Goal: Answer question/provide support: Share knowledge or assist other users

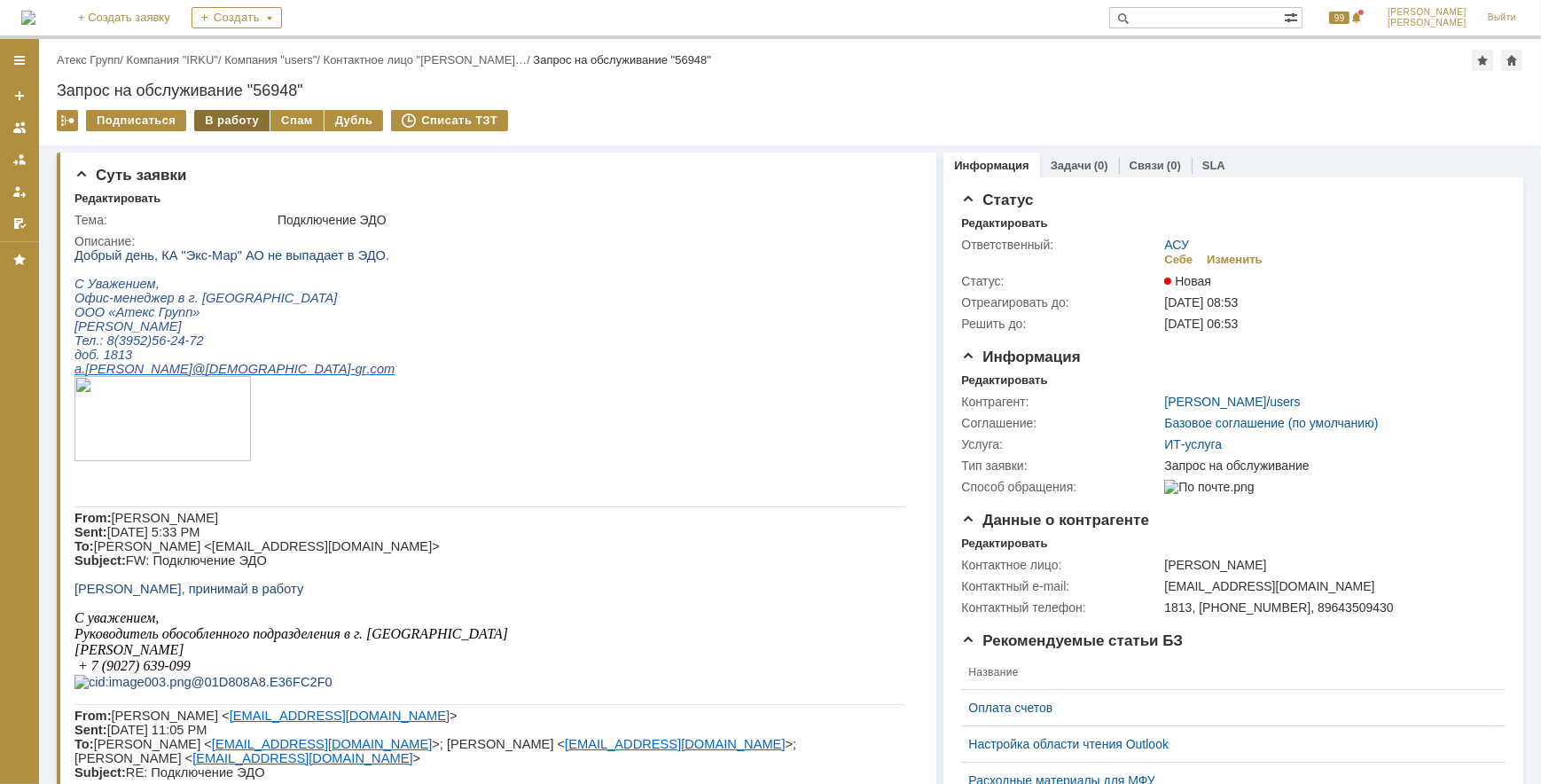
click at [223, 116] on div "В работу" at bounding box center [232, 120] width 76 height 21
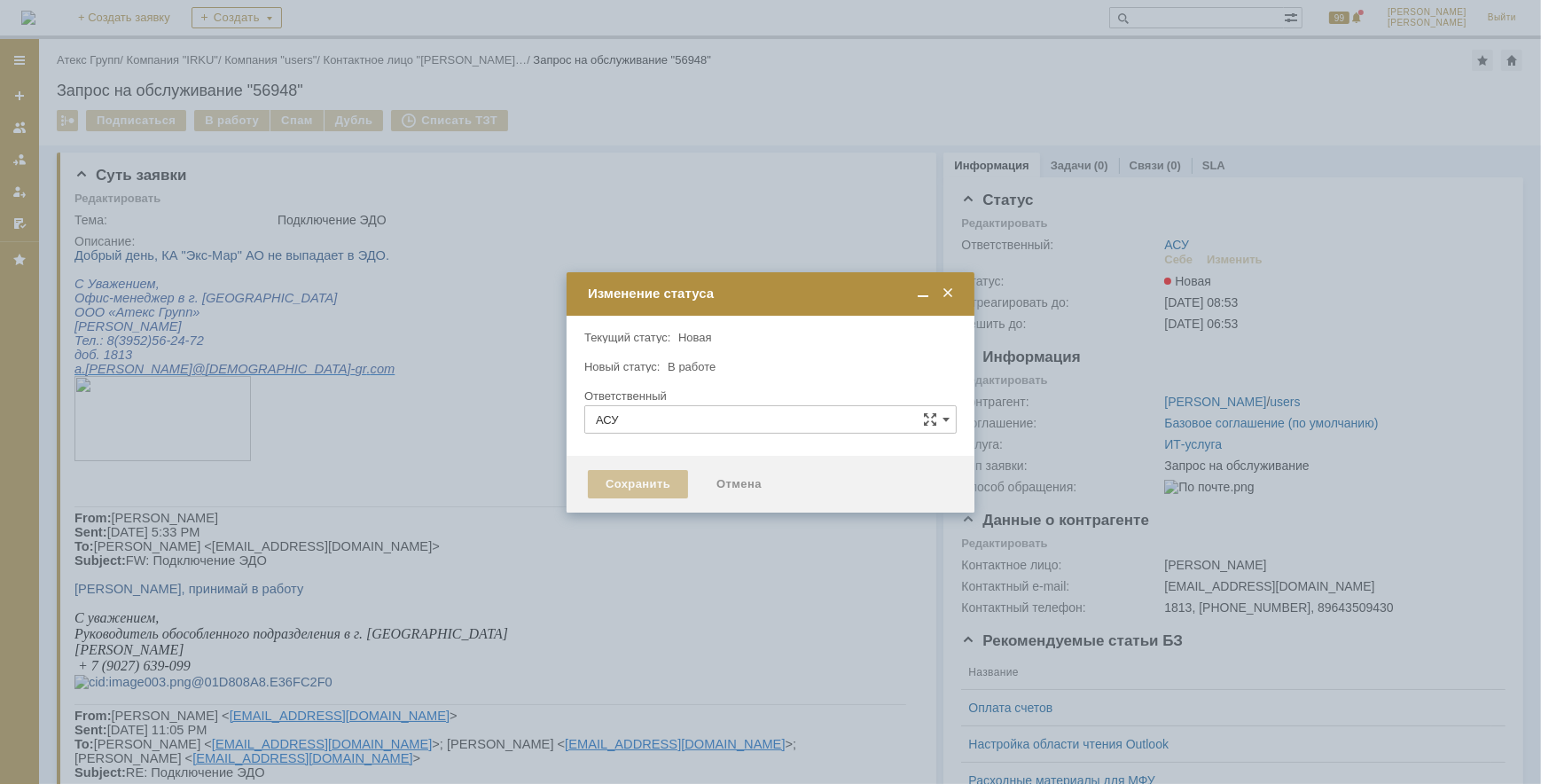
type input "Еремина Полина"
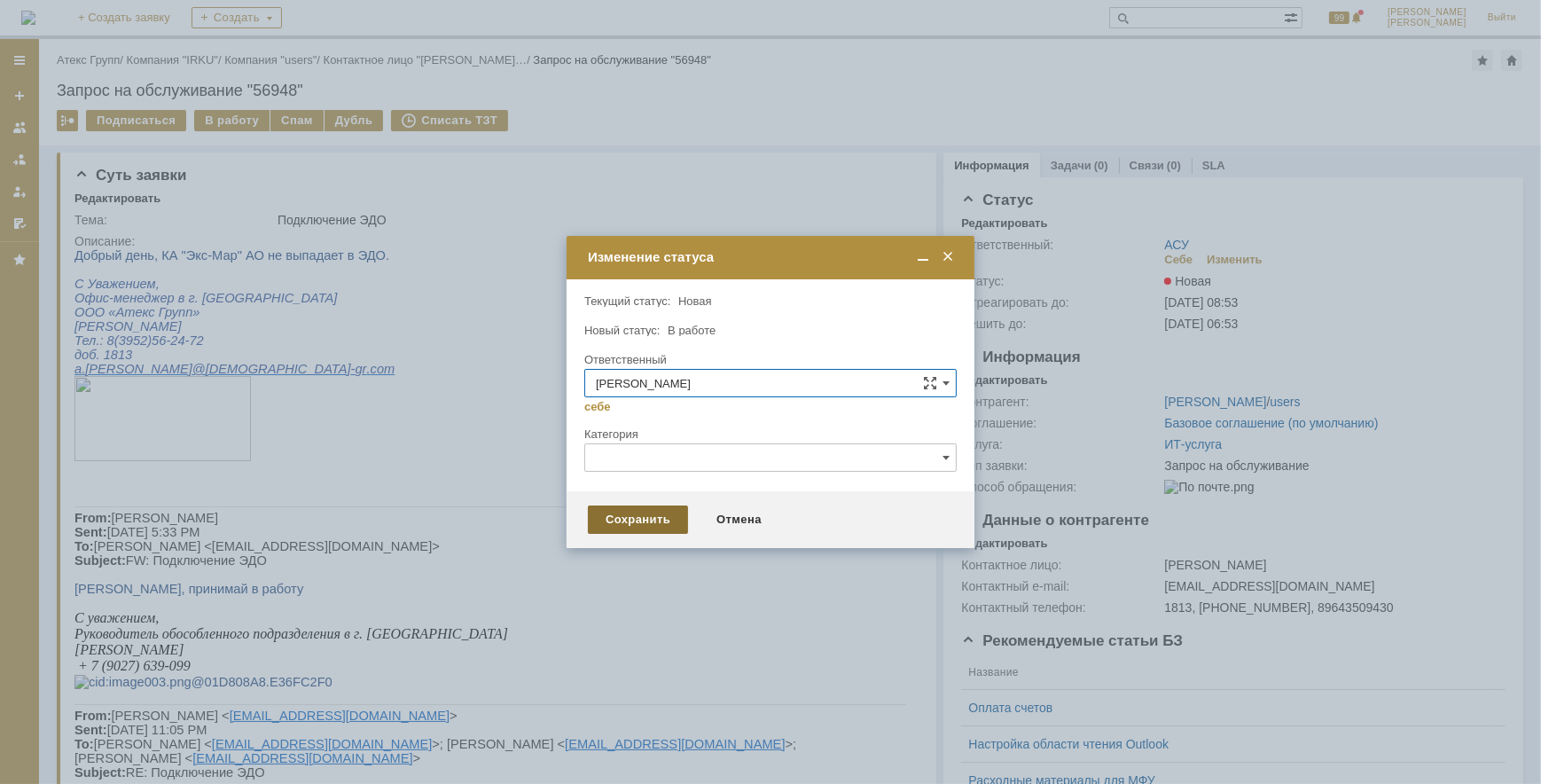
click at [636, 523] on div "Сохранить" at bounding box center [637, 519] width 100 height 28
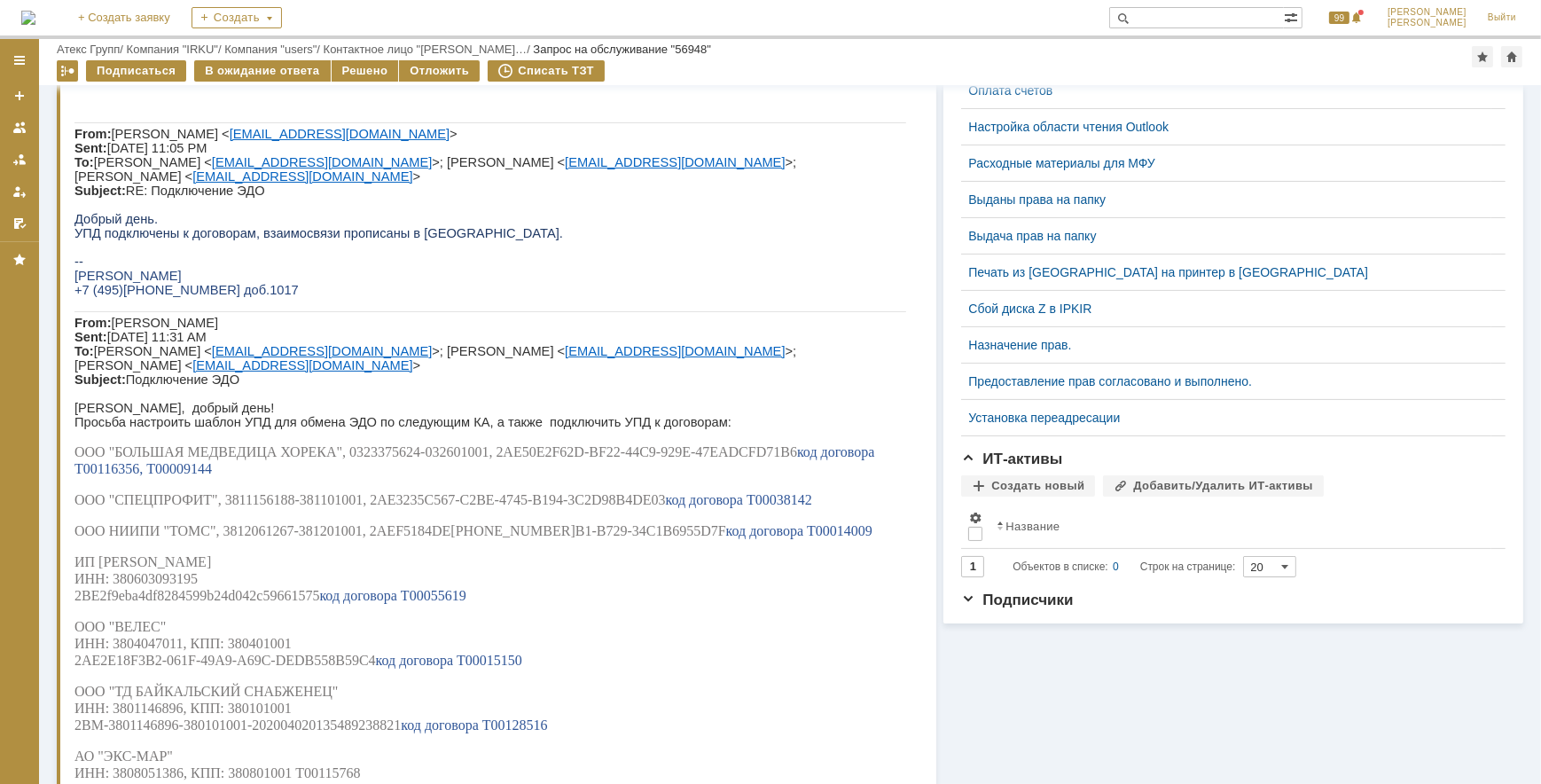
scroll to position [671, 0]
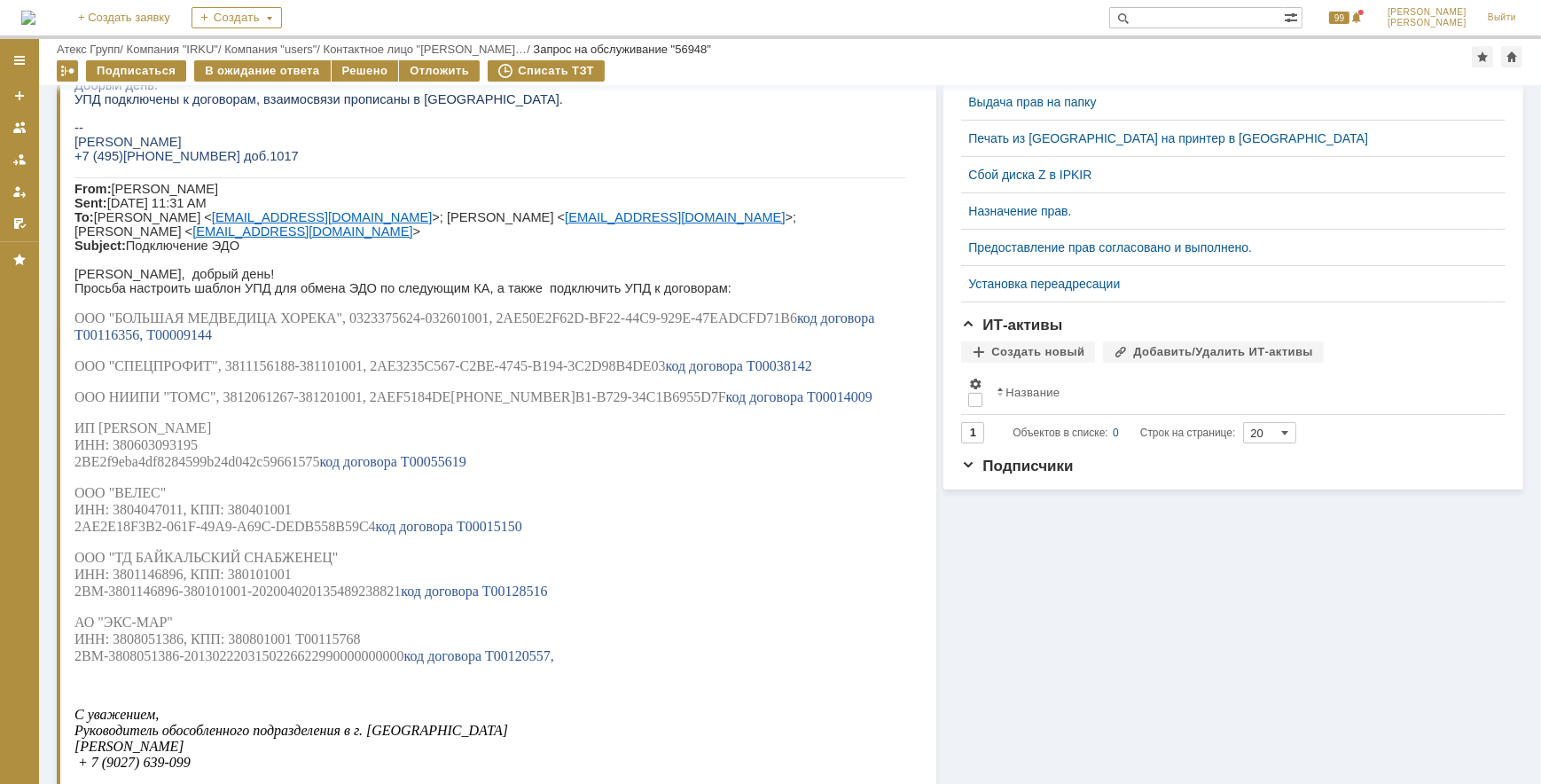
click at [178, 647] on span "АО "ЭКС-МАР" ИНН: 3808051386, КПП: 380801001" at bounding box center [183, 631] width 218 height 32
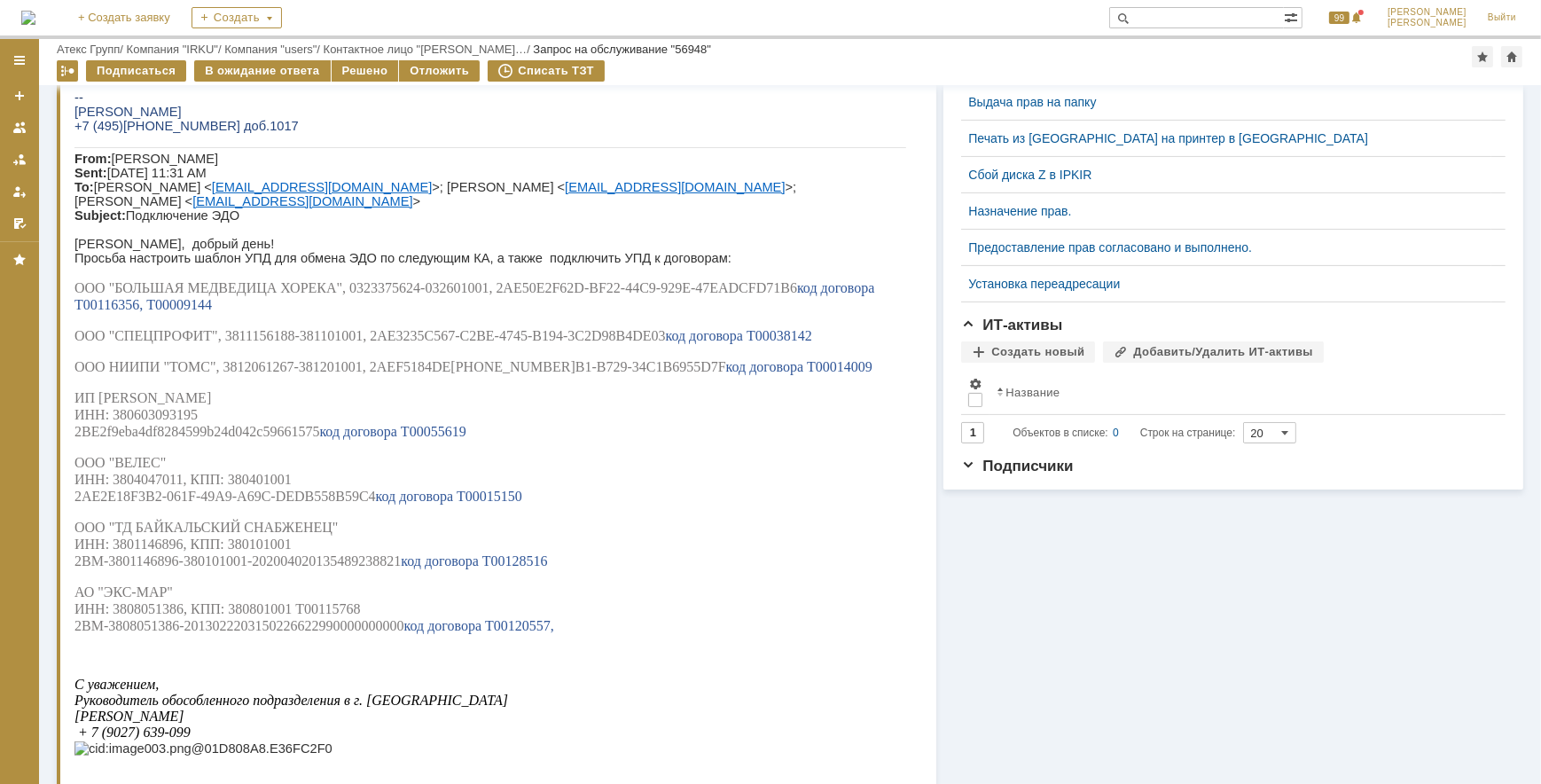
click at [178, 617] on span "АО "ЭКС-МАР" ИНН: 3808051386, КПП: 380801001" at bounding box center [183, 600] width 218 height 32
copy span "3808051386"
drag, startPoint x: 76, startPoint y: 672, endPoint x: 358, endPoint y: 672, distance: 282.0
click at [358, 634] on span "Т00115768 2BM-3808051386-2013022203150226622990000000000" at bounding box center [239, 618] width 330 height 32
copy span "2BM-3808051386-201302220315022662299"
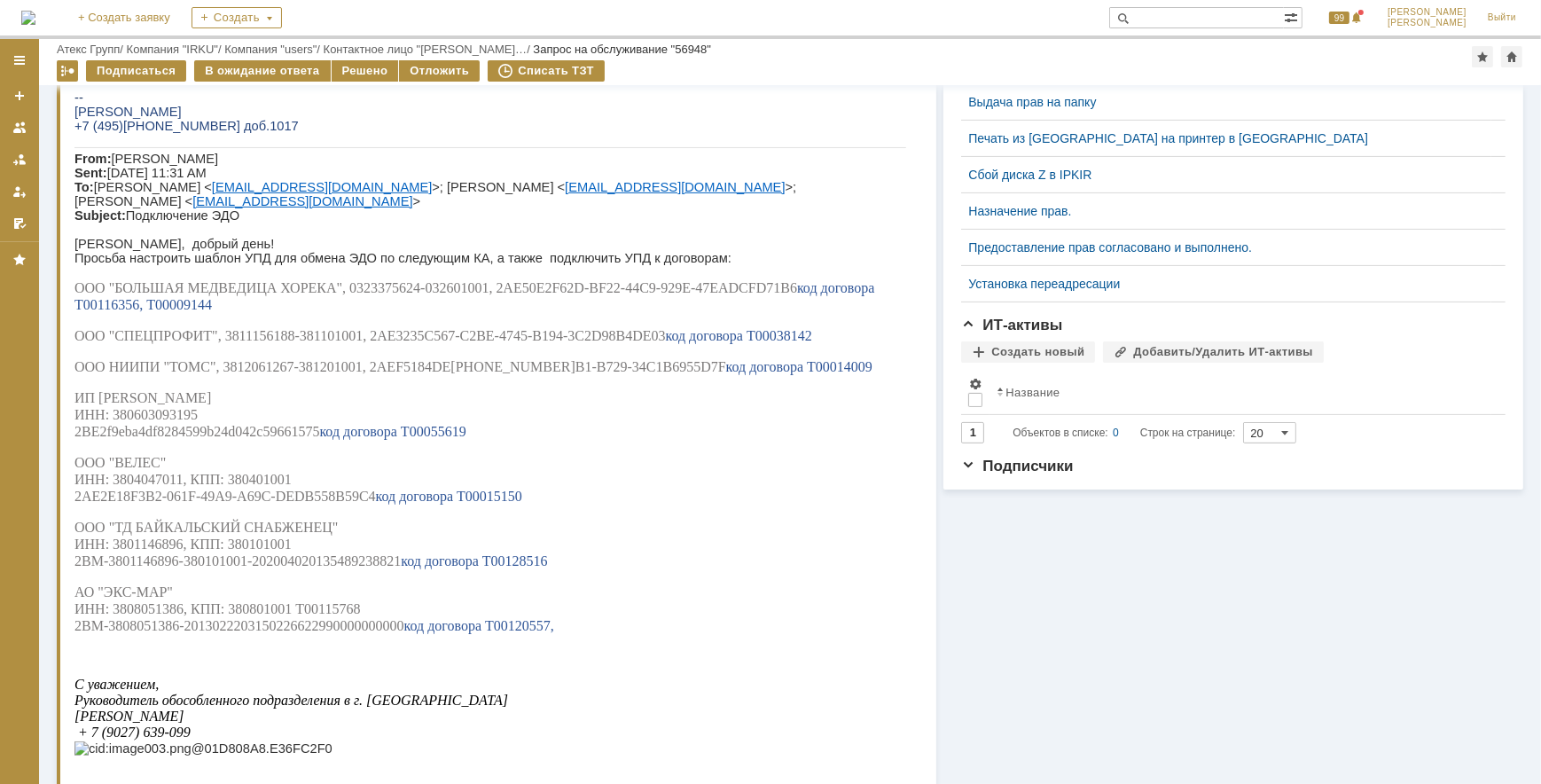
click at [147, 617] on span "АО "ЭКС-МАР" ИНН: 3808051386, КПП: 380801001" at bounding box center [183, 600] width 218 height 32
copy span "3808051386"
drag, startPoint x: 75, startPoint y: 676, endPoint x: 434, endPoint y: 671, distance: 359.0
click at [403, 634] on span "Т00115768 2BM-3808051386-2013022203150226622990000000000" at bounding box center [239, 618] width 330 height 32
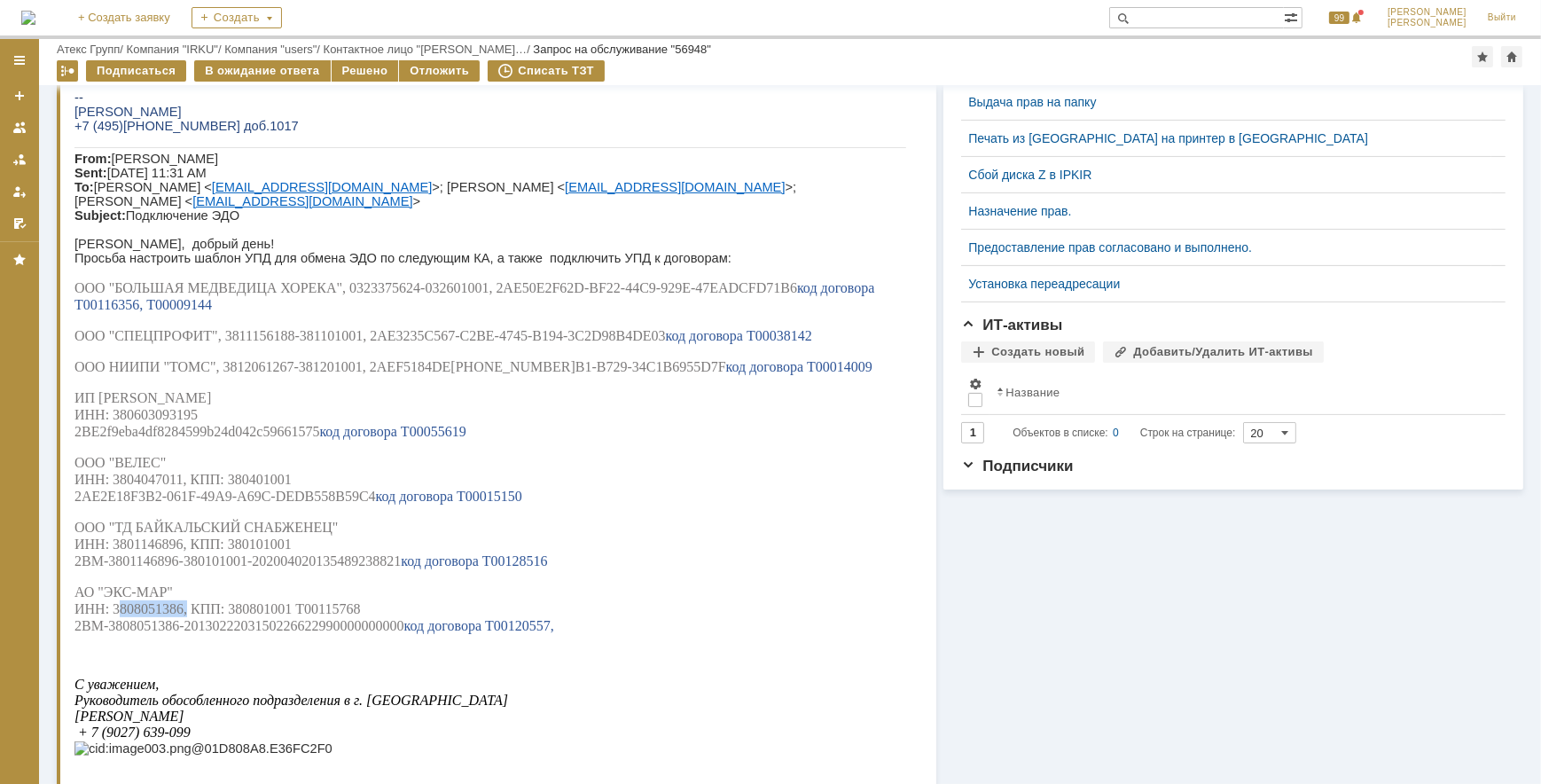
copy span "2BM-3808051386-2013022203150226622990000000000"
click at [154, 617] on span "АО "ЭКС-МАР" ИНН: 3808051386, КПП: 380801001" at bounding box center [183, 600] width 218 height 32
click at [154, 617] on span "АО "ЭКС-МАР" ИНН: 3808051386, КПП: 380801001" at bounding box center [183, 600] width 218 height 32
copy span "3808051386"
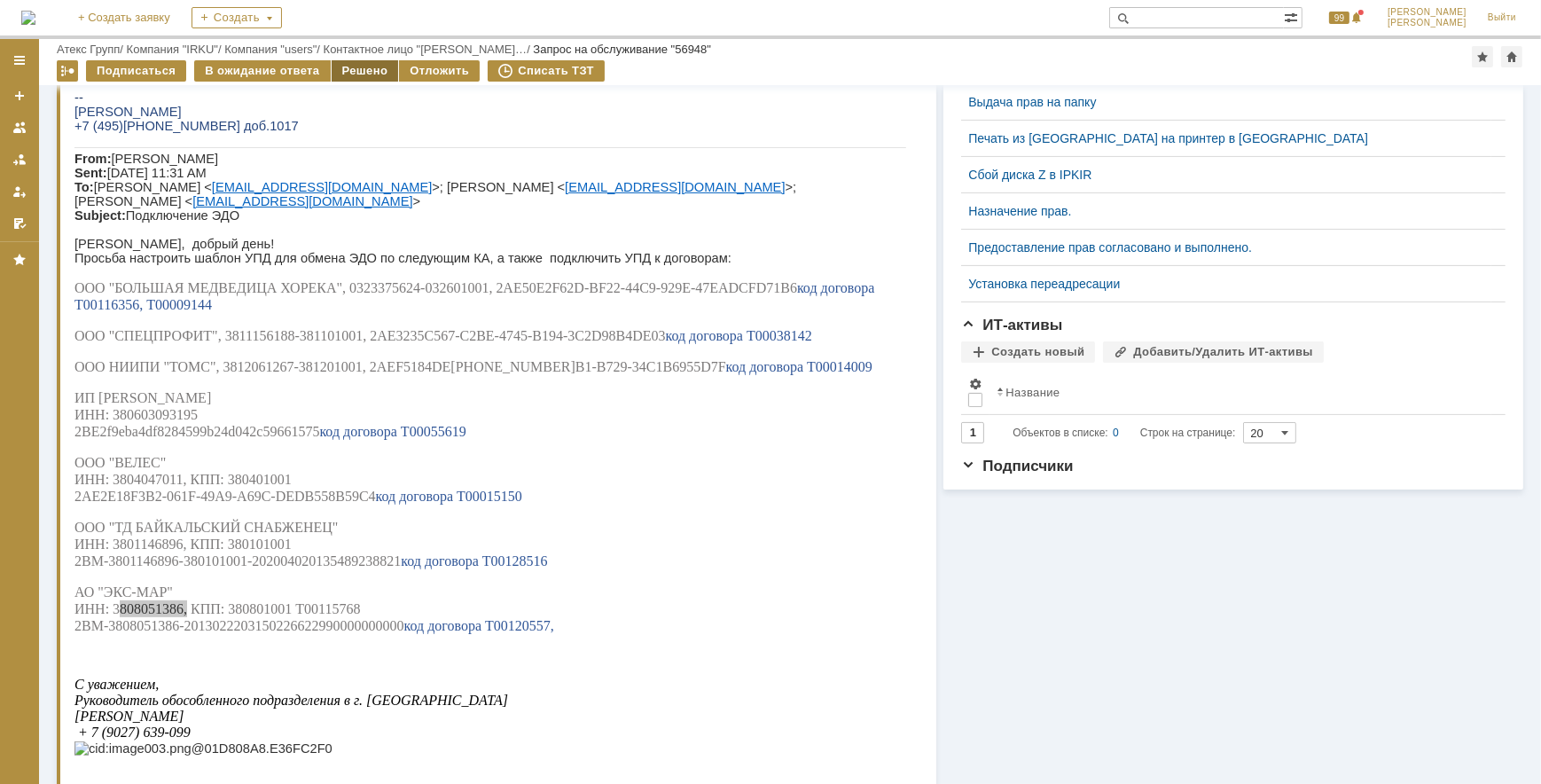
click at [359, 66] on div "Решено" at bounding box center [364, 71] width 67 height 21
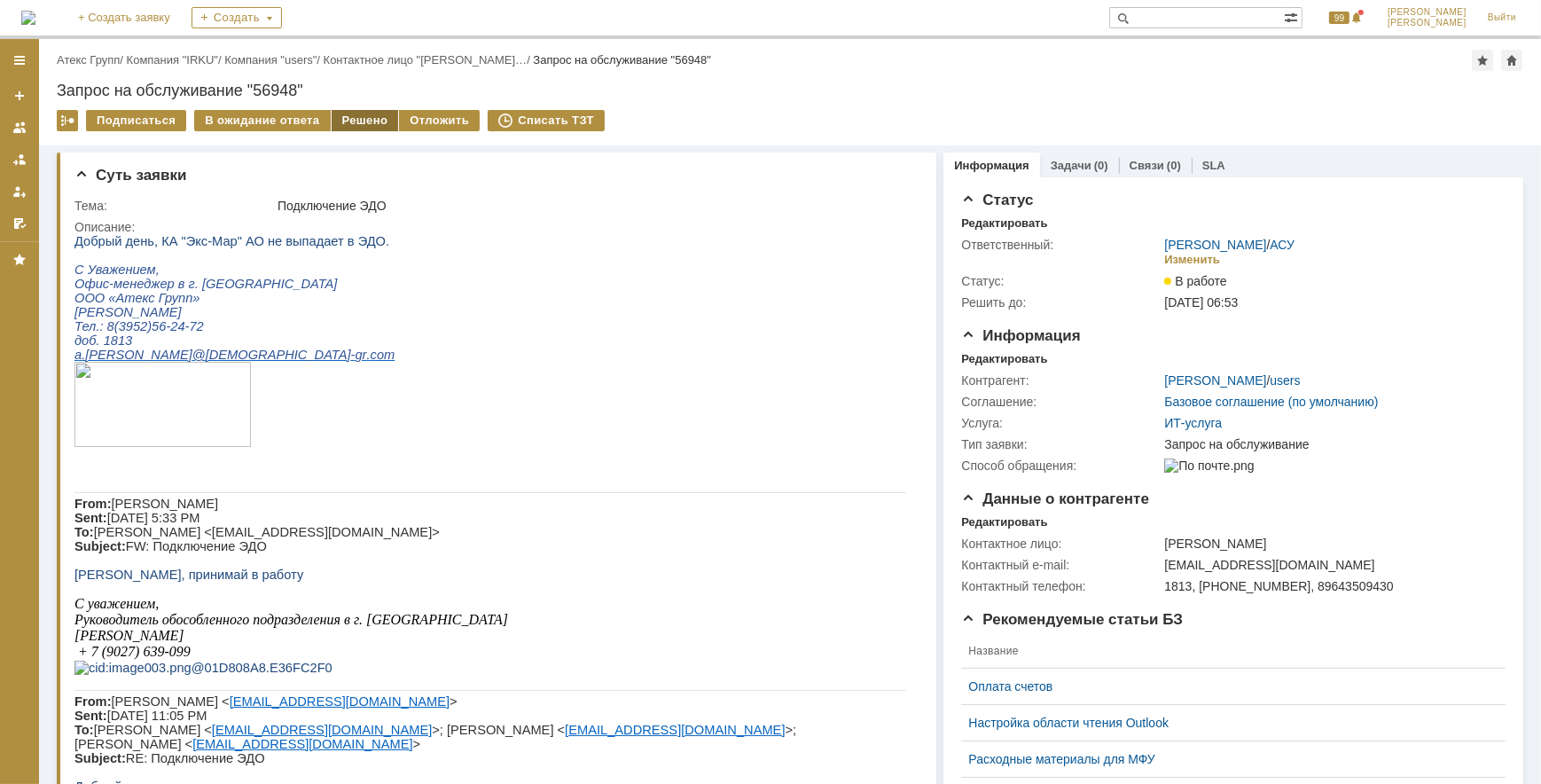
click at [361, 125] on div "Решено" at bounding box center [364, 120] width 67 height 21
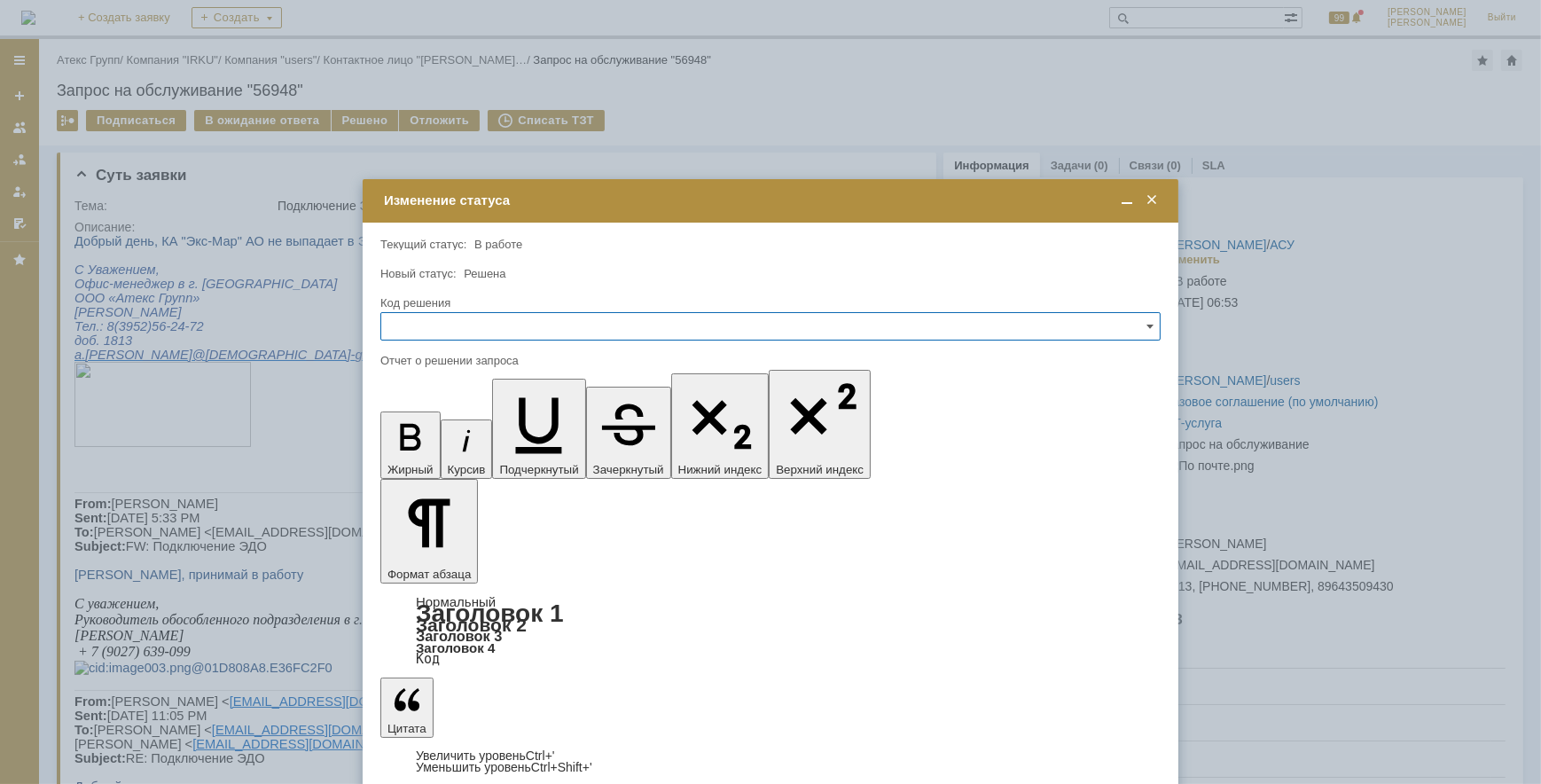
drag, startPoint x: 456, startPoint y: 5114, endPoint x: 490, endPoint y: 5114, distance: 34.0
drag, startPoint x: 494, startPoint y: 5114, endPoint x: 394, endPoint y: 5118, distance: 100.1
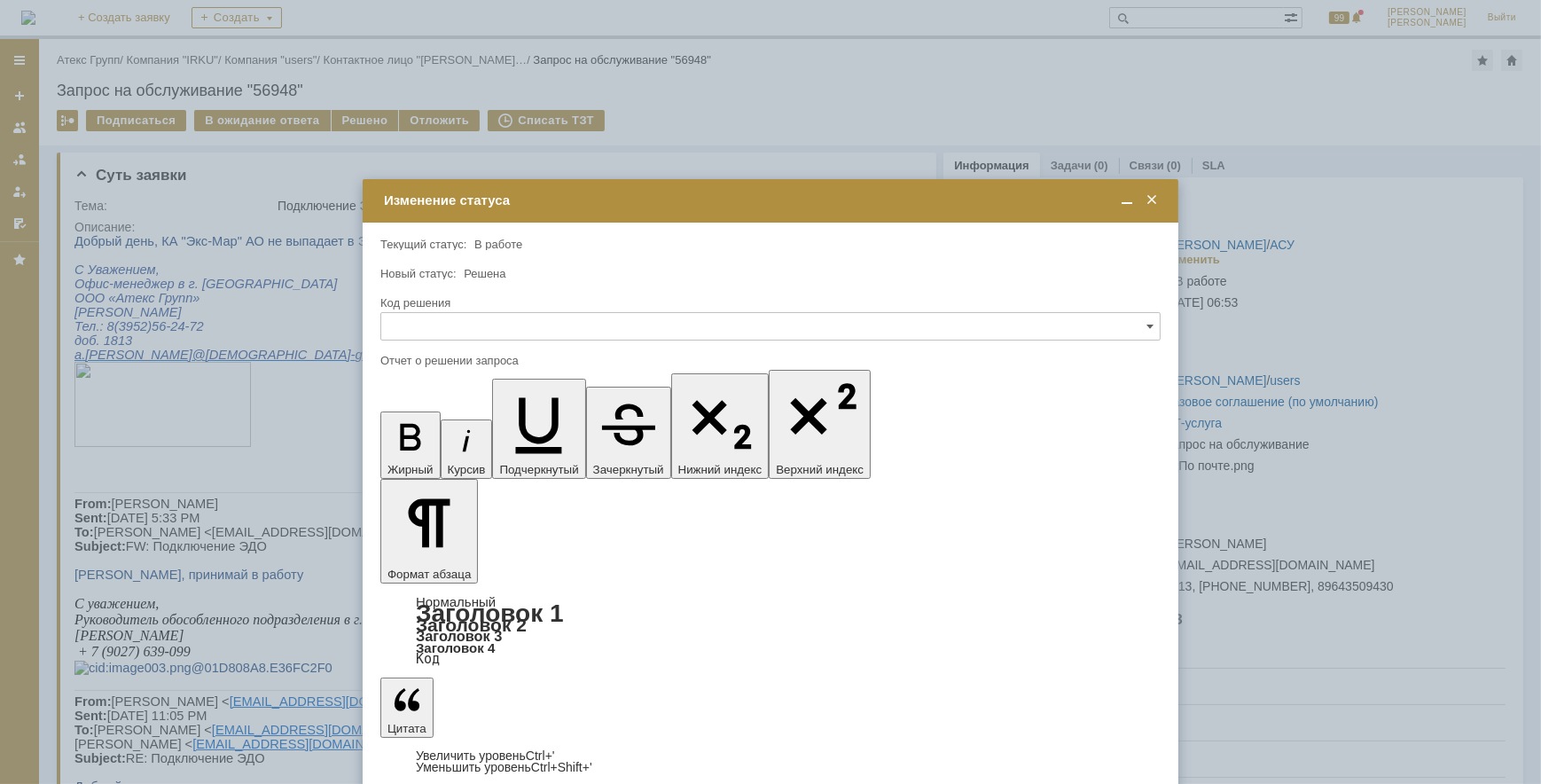
drag, startPoint x: 405, startPoint y: 5124, endPoint x: 392, endPoint y: 5120, distance: 13.6
drag, startPoint x: 413, startPoint y: 5118, endPoint x: 428, endPoint y: 5107, distance: 18.6
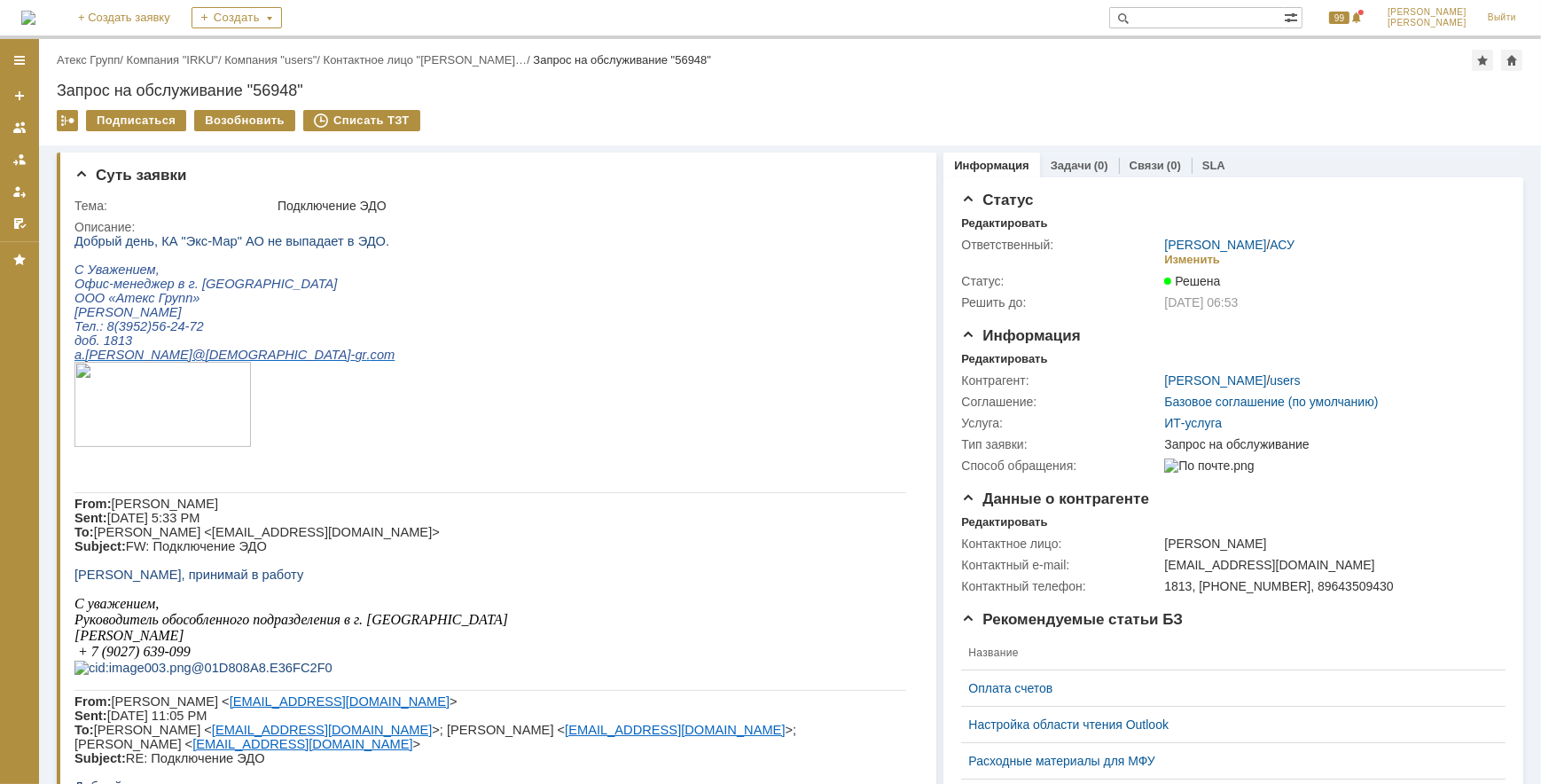
drag, startPoint x: 106, startPoint y: 52, endPoint x: 125, endPoint y: 63, distance: 22.0
click at [106, 53] on link "Атекс Групп" at bounding box center [87, 60] width 63 height 14
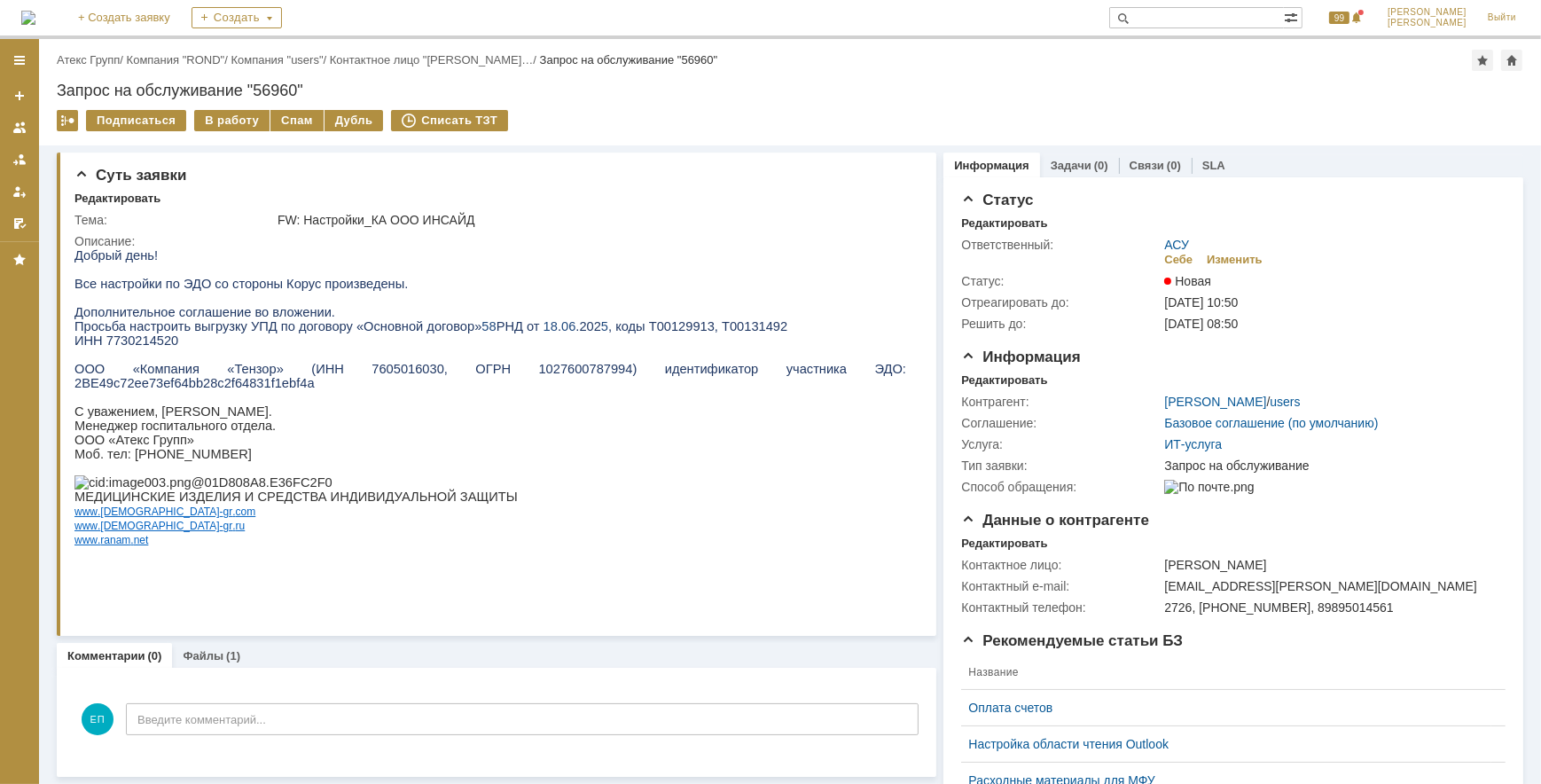
click at [149, 347] on span "ИНН 7730214520" at bounding box center [125, 339] width 104 height 15
copy span "7730214520"
click at [239, 114] on div "В работу" at bounding box center [232, 120] width 76 height 21
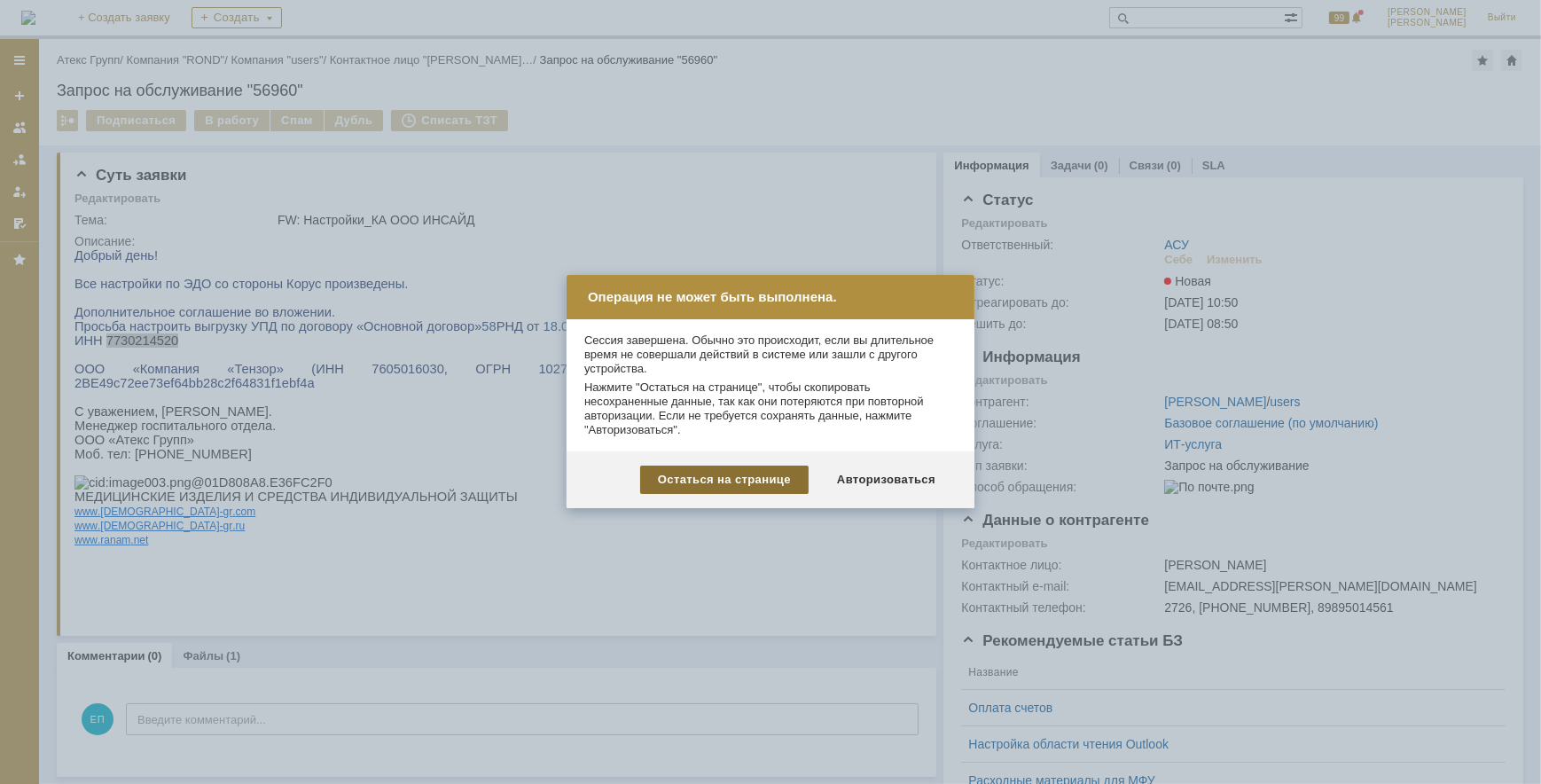
click at [694, 474] on div "Остаться на странице" at bounding box center [724, 479] width 168 height 28
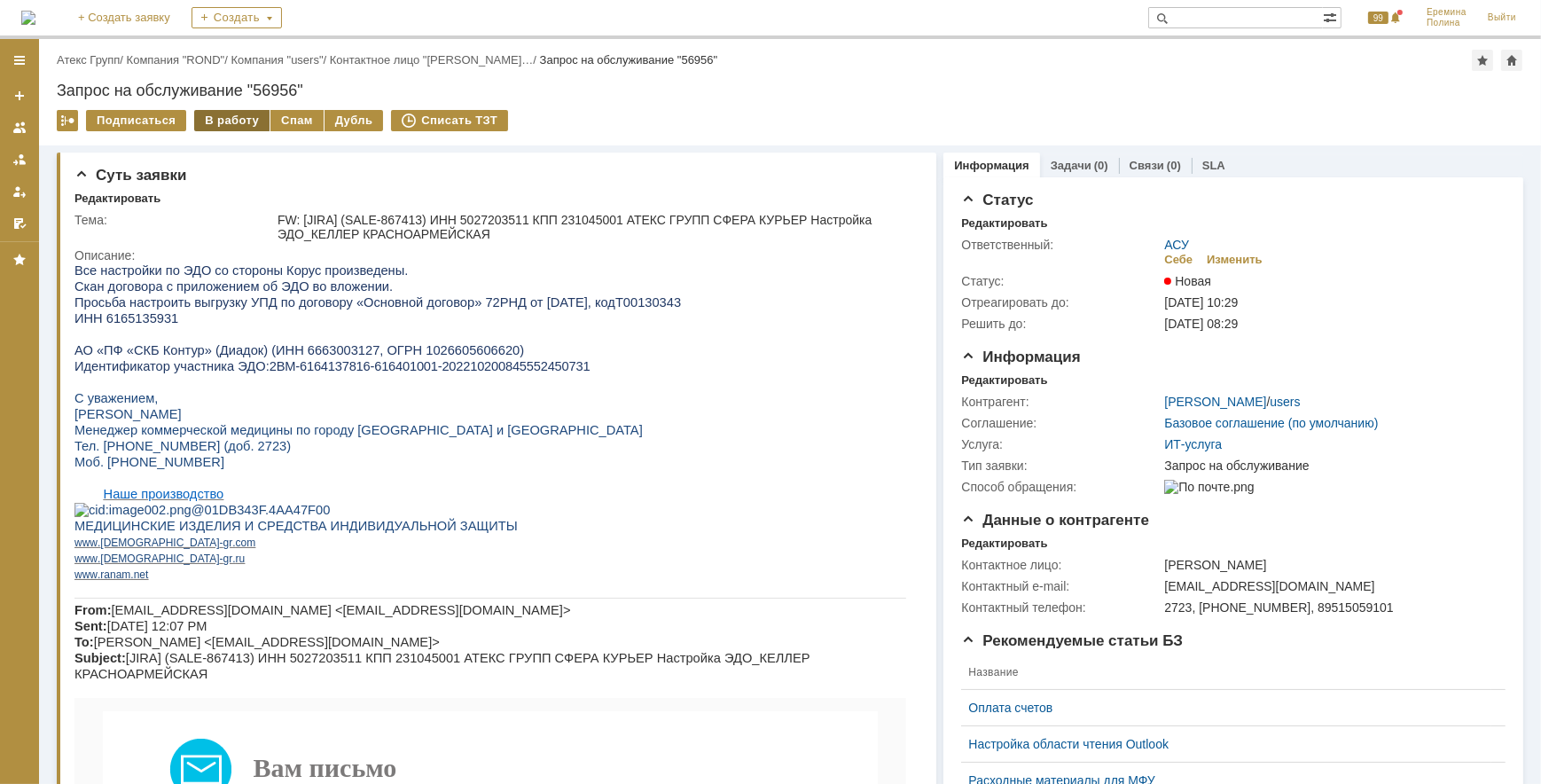
click at [245, 125] on div "В работу" at bounding box center [232, 120] width 76 height 21
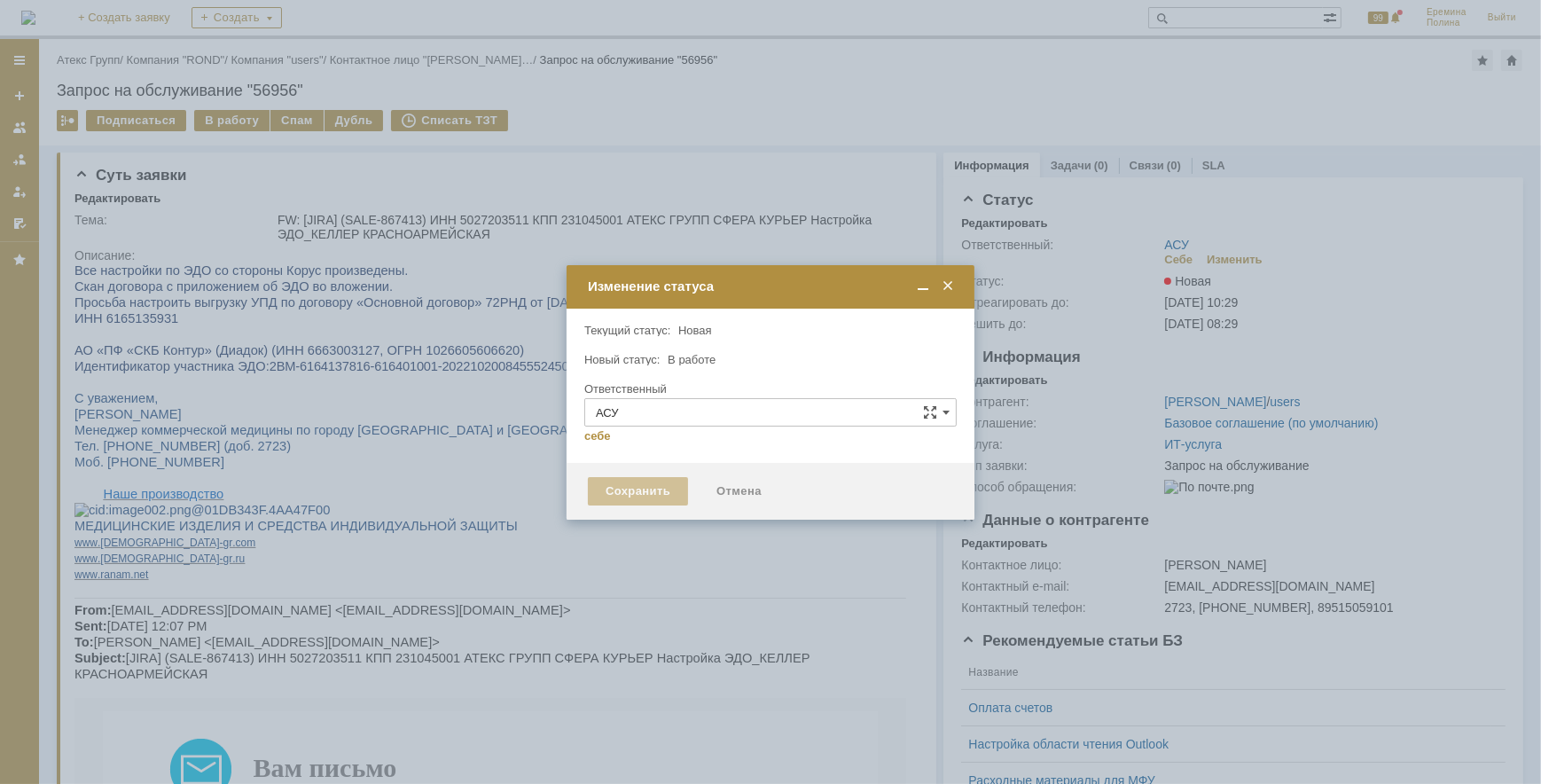
type input "[PERSON_NAME]"
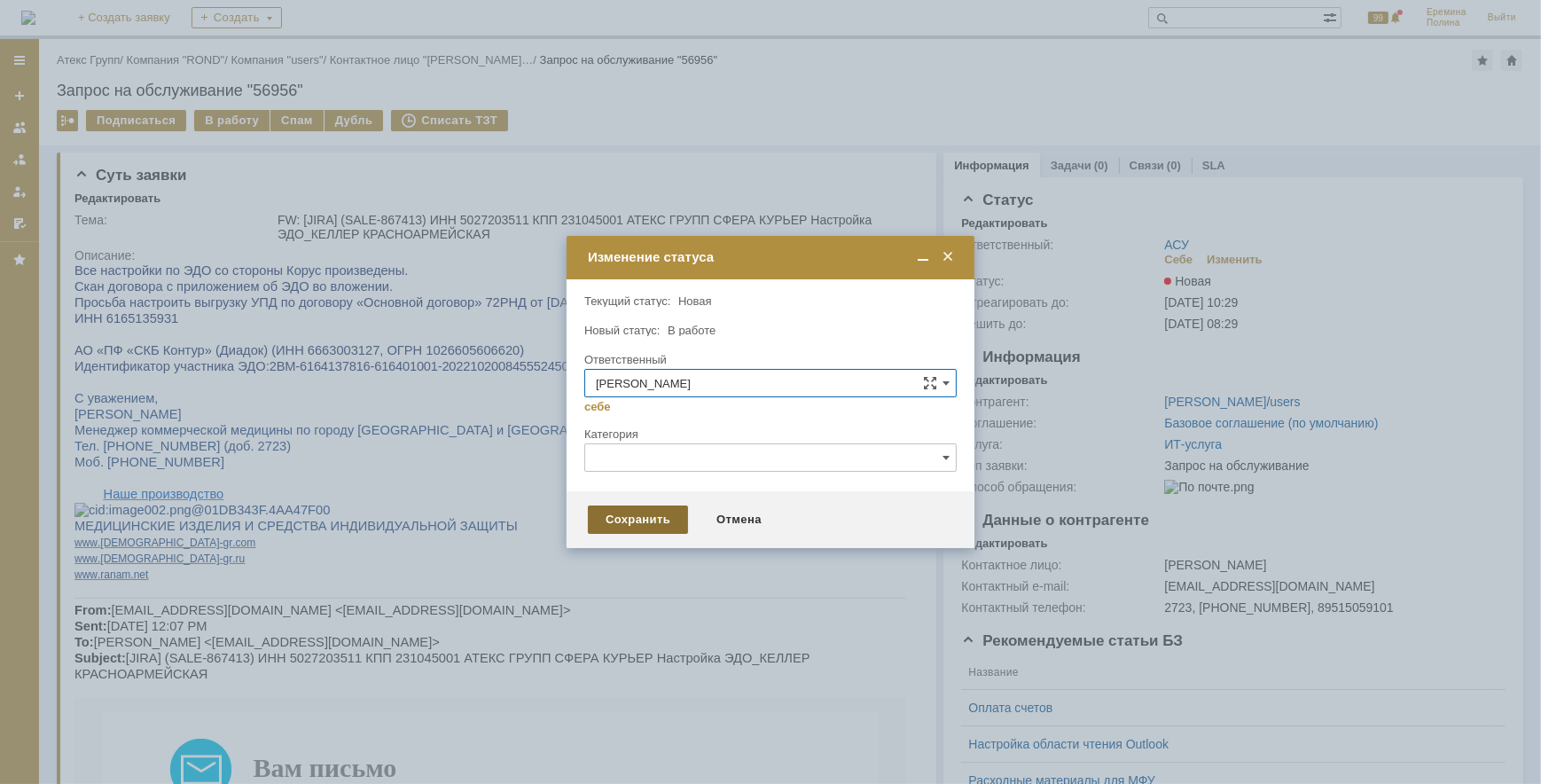
click at [661, 513] on div "Сохранить" at bounding box center [637, 519] width 100 height 28
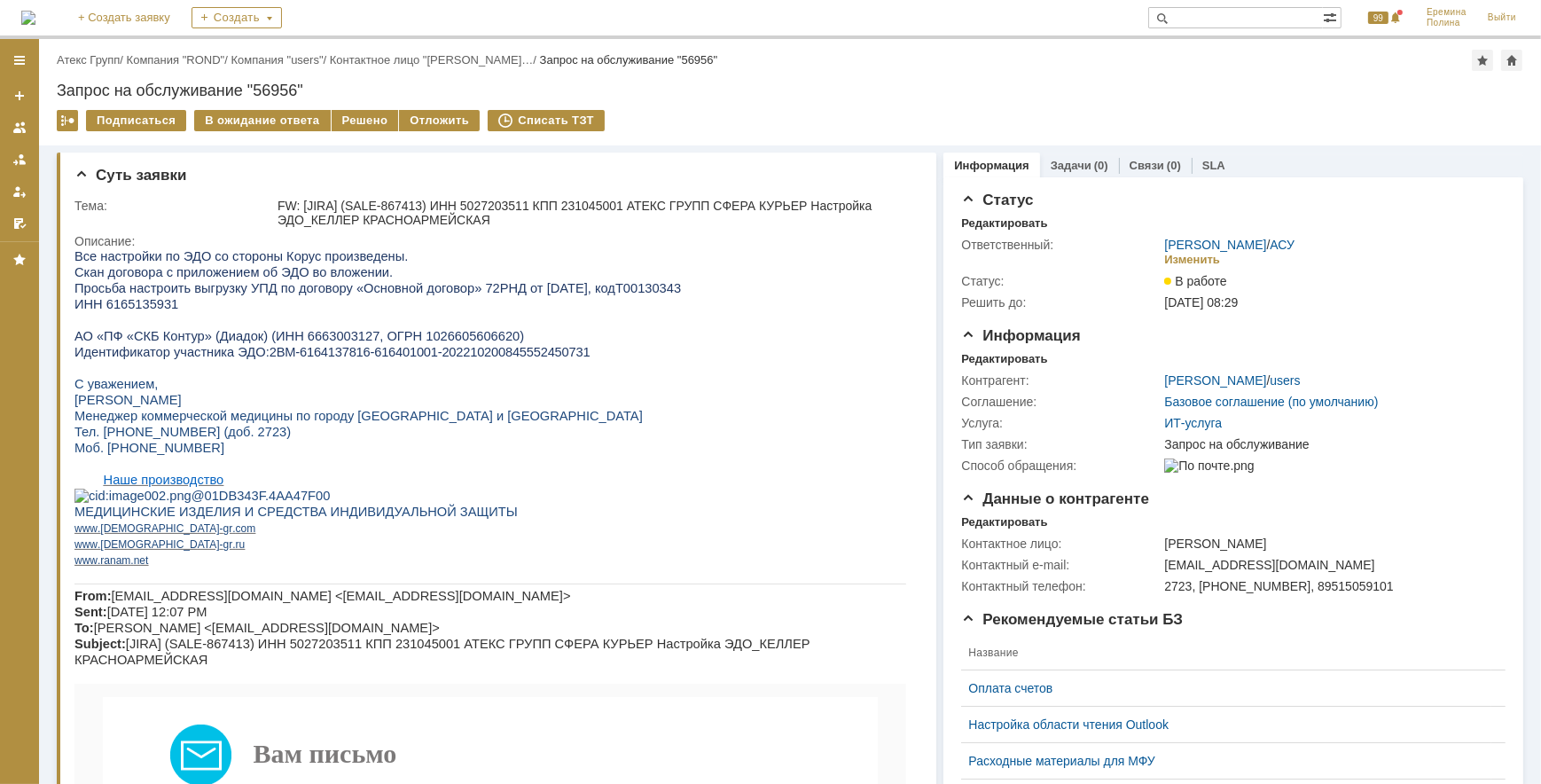
click at [145, 299] on span "ИНН 6165135931" at bounding box center [125, 303] width 104 height 15
click at [148, 302] on span "ИНН 6165135931" at bounding box center [125, 303] width 104 height 15
copy span "6165135931"
click at [193, 309] on p "ИНН 6165135931" at bounding box center [490, 303] width 832 height 16
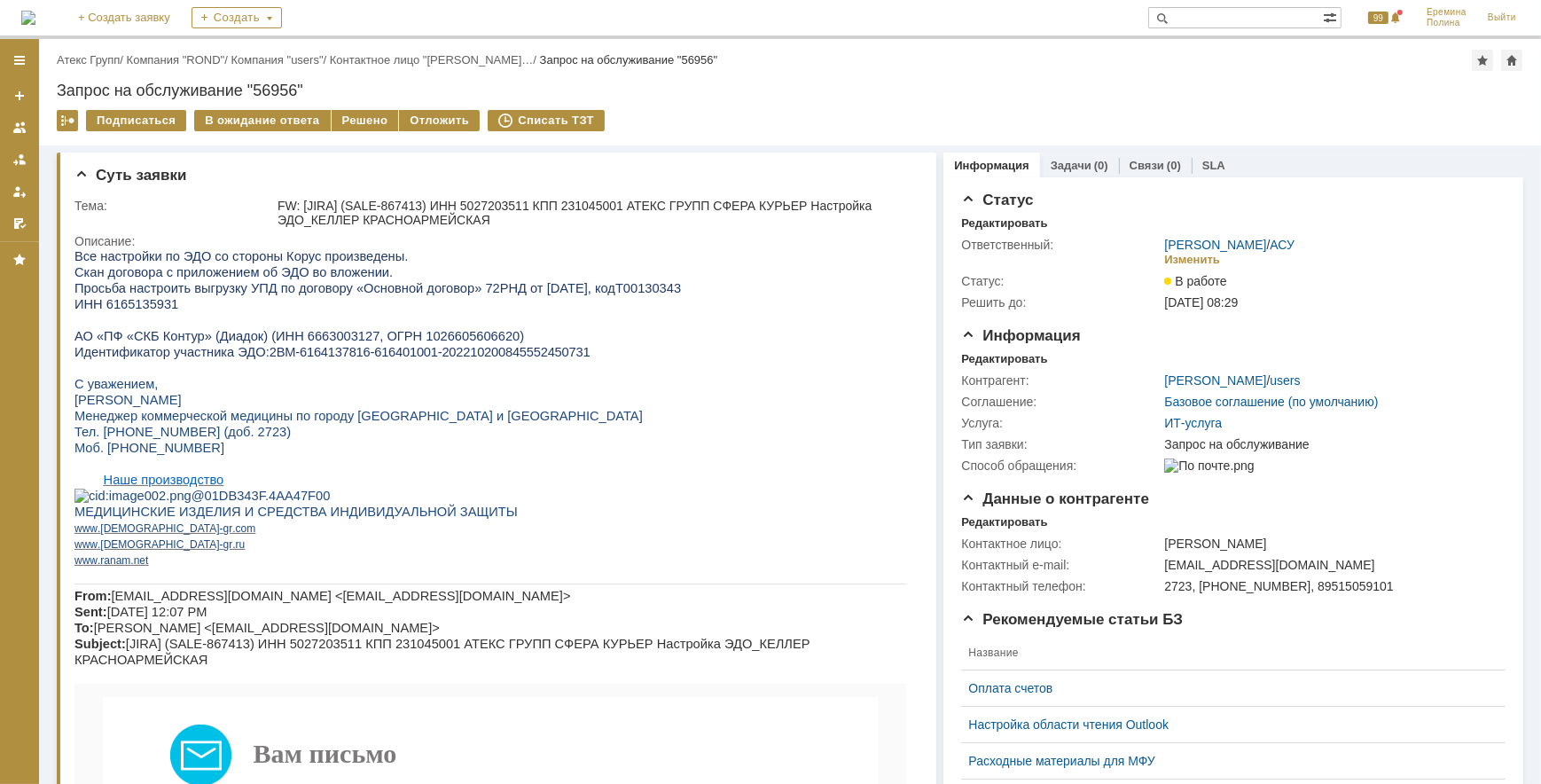
click at [129, 307] on span "ИНН 6165135931" at bounding box center [125, 303] width 104 height 15
drag, startPoint x: 129, startPoint y: 307, endPoint x: 218, endPoint y: 336, distance: 93.6
click at [218, 336] on span "АО «ПФ «СКБ Контур» (Диадок) (ИНН 6663003127, ОГРН 1026605606620)" at bounding box center [298, 335] width 450 height 15
click at [150, 305] on span "ИНН 6165135931" at bounding box center [125, 303] width 104 height 15
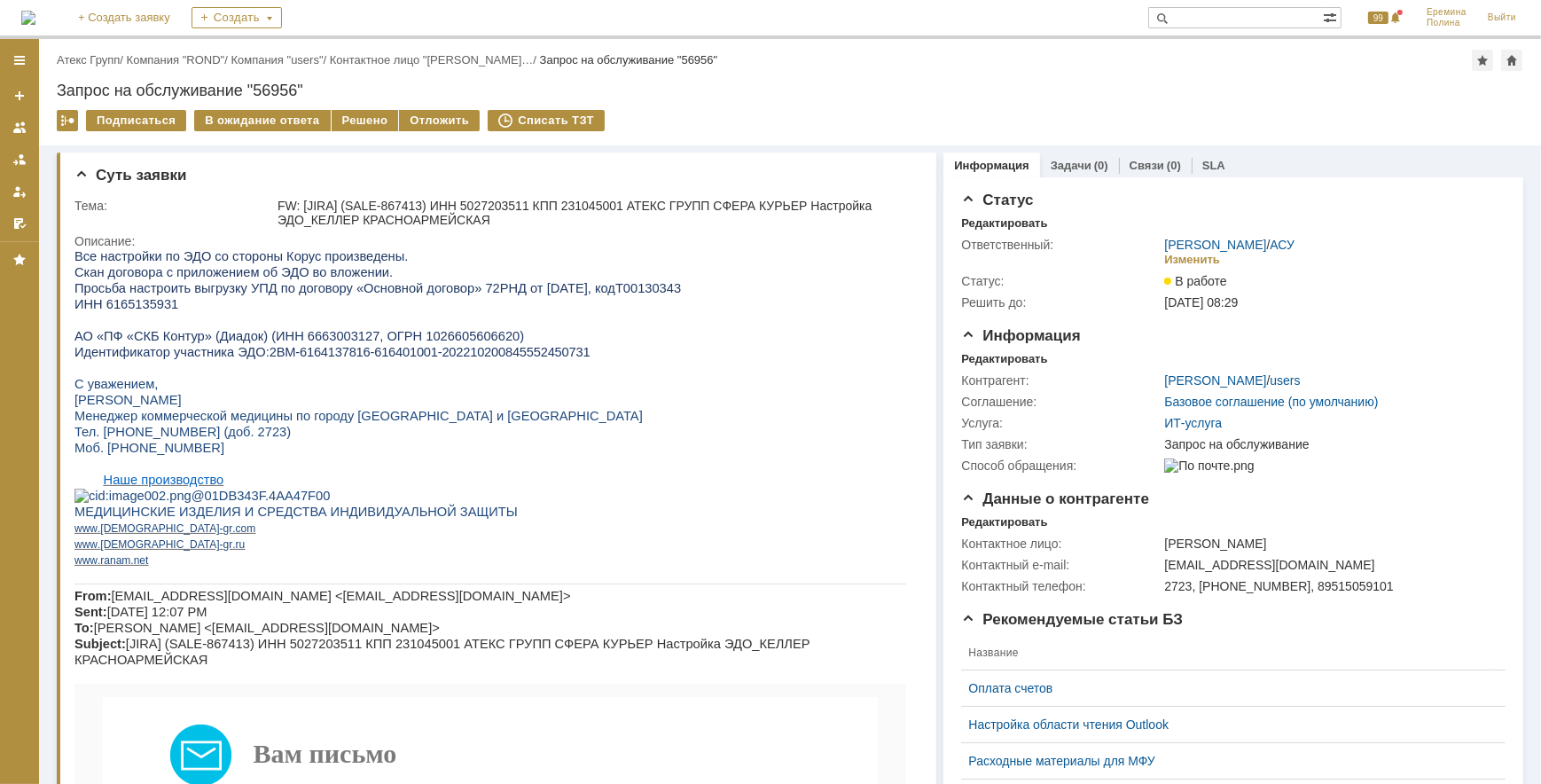
click at [150, 305] on span "ИНН 6165135931" at bounding box center [125, 303] width 104 height 15
copy span "6165135931"
click at [483, 200] on div "FW: [JIRA] (SALE-867413) ИНН 5027203511 КПП 231045001 АТЕКС ГРУПП СФЕРА КУРЬЕР …" at bounding box center [595, 212] width 634 height 28
copy div "5027203511"
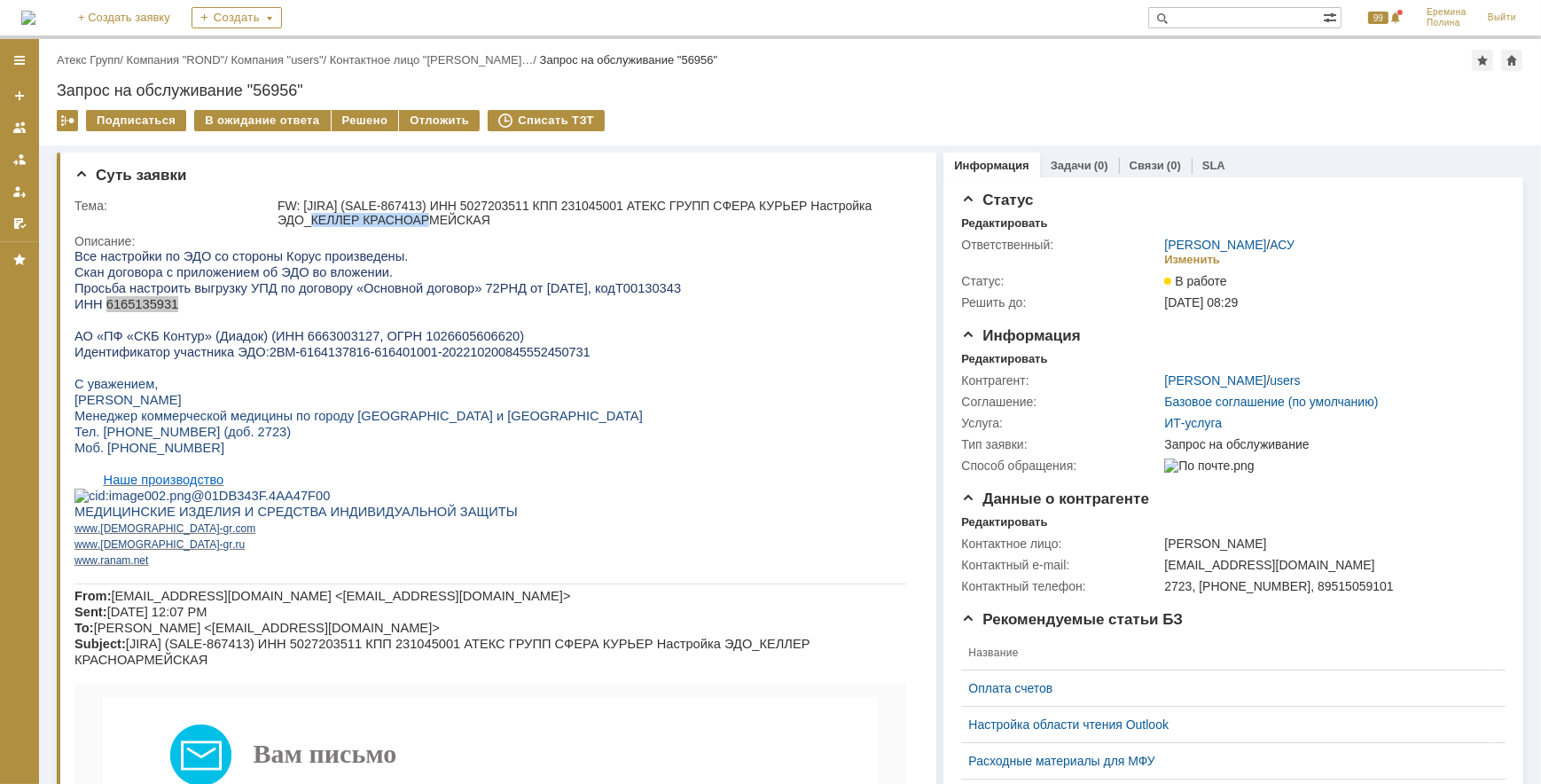
drag, startPoint x: 310, startPoint y: 214, endPoint x: 420, endPoint y: 221, distance: 110.2
click at [420, 221] on div "FW: [JIRA] (SALE-867413) ИНН 5027203511 КПП 231045001 АТЕКС ГРУПП СФЕРА КУРЬЕР …" at bounding box center [595, 212] width 634 height 28
drag, startPoint x: 420, startPoint y: 221, endPoint x: 407, endPoint y: 216, distance: 13.9
copy div "КЕЛЛЕР КРАСНОАР"
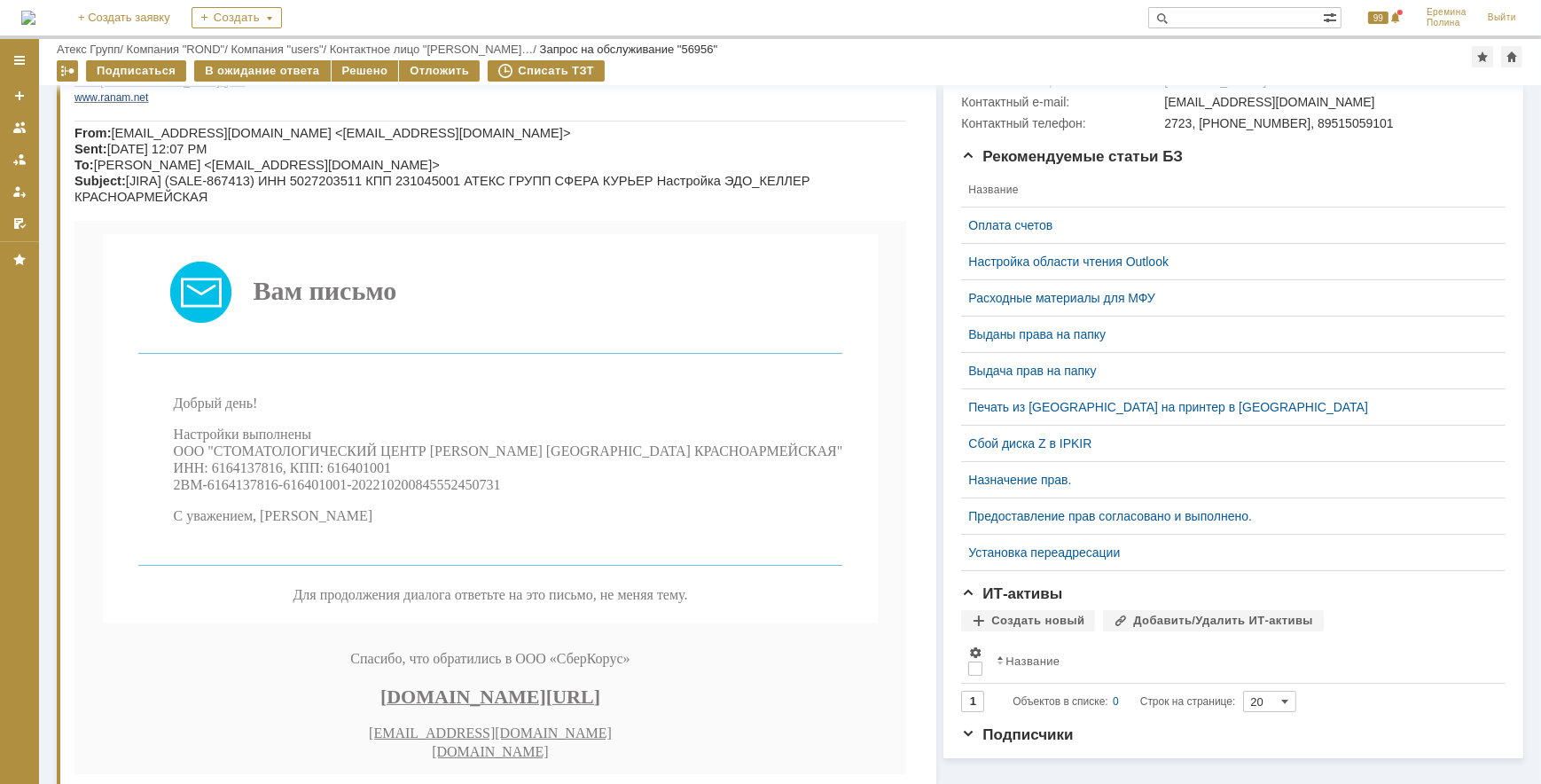
click at [292, 493] on span "Настройки выполнены ООО "СТОМАТОЛОГИЧЕСКИЙ ЦЕНТР КЕЛЛЕР РОСТОВ КРАСНОАРМЕЙСКАЯ"…" at bounding box center [507, 460] width 669 height 66
copy span "6164137816"
drag, startPoint x: 203, startPoint y: 561, endPoint x: 533, endPoint y: 568, distance: 330.1
click at [533, 494] on p "Настройки выполнены ООО "СТОМАТОЛОГИЧЕСКИЙ ЦЕНТР КЕЛЛЕР РОСТОВ КРАСНОАРМЕЙСКАЯ"…" at bounding box center [507, 460] width 669 height 67
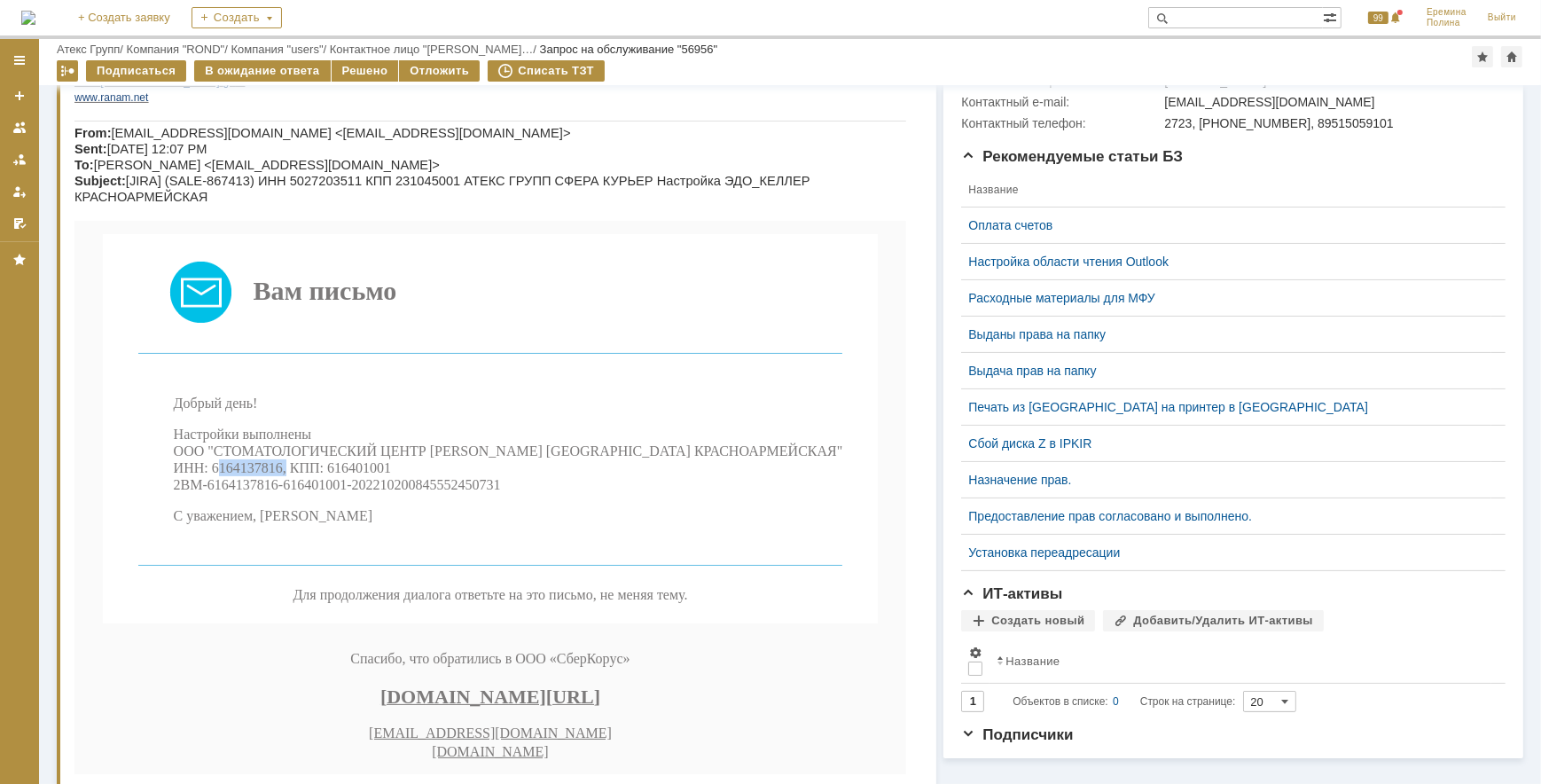
copy span "2BM-6164137816-616401001-202210200845552450731"
click at [286, 493] on span "Настройки выполнены ООО "СТОМАТОЛОГИЧЕСКИЙ ЦЕНТР КЕЛЛЕР РОСТОВ КРАСНОАРМЕЙСКАЯ"…" at bounding box center [507, 460] width 669 height 66
copy span "6164137816"
click at [364, 72] on div "Решено" at bounding box center [364, 71] width 67 height 21
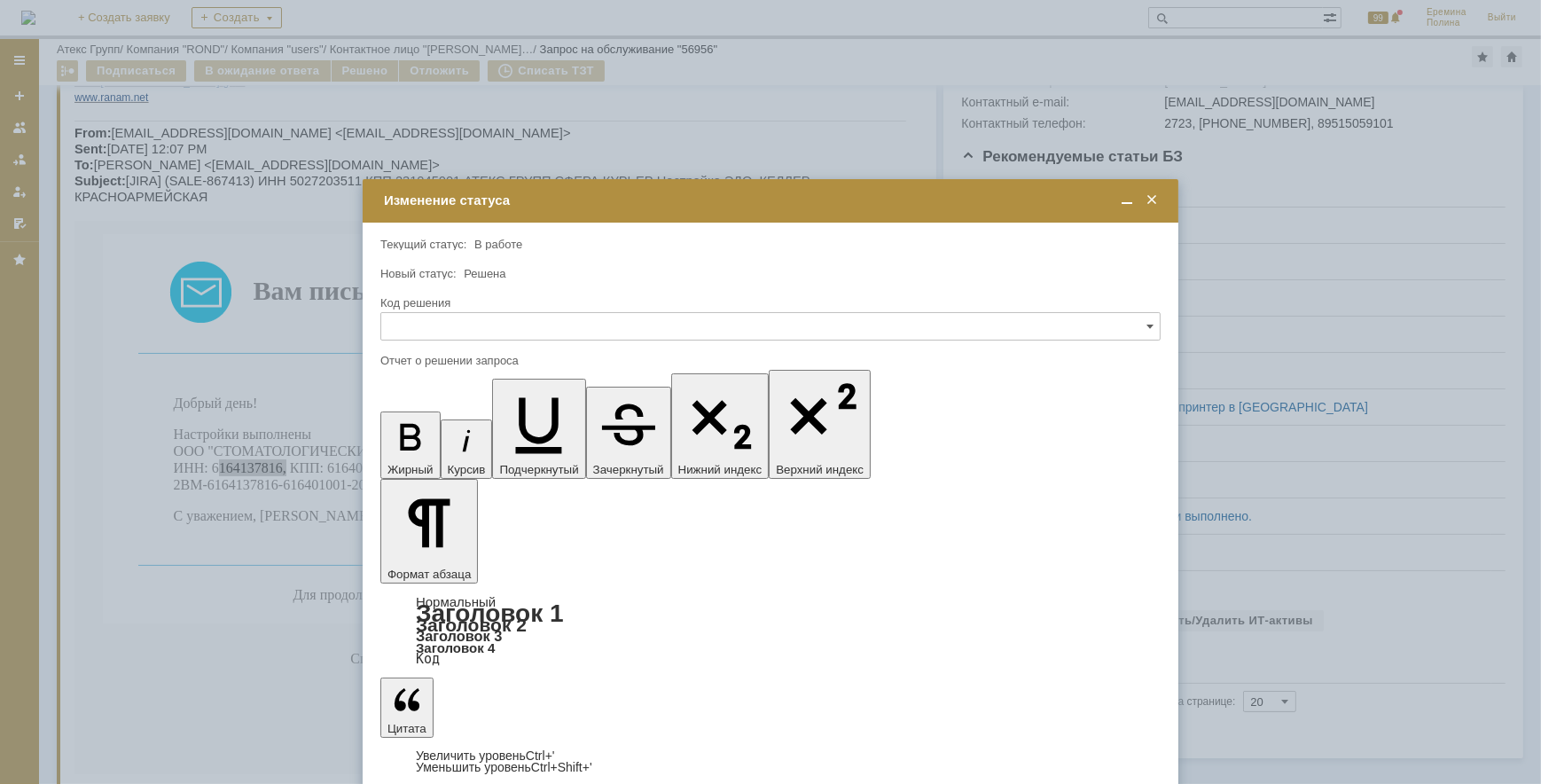
scroll to position [0, 0]
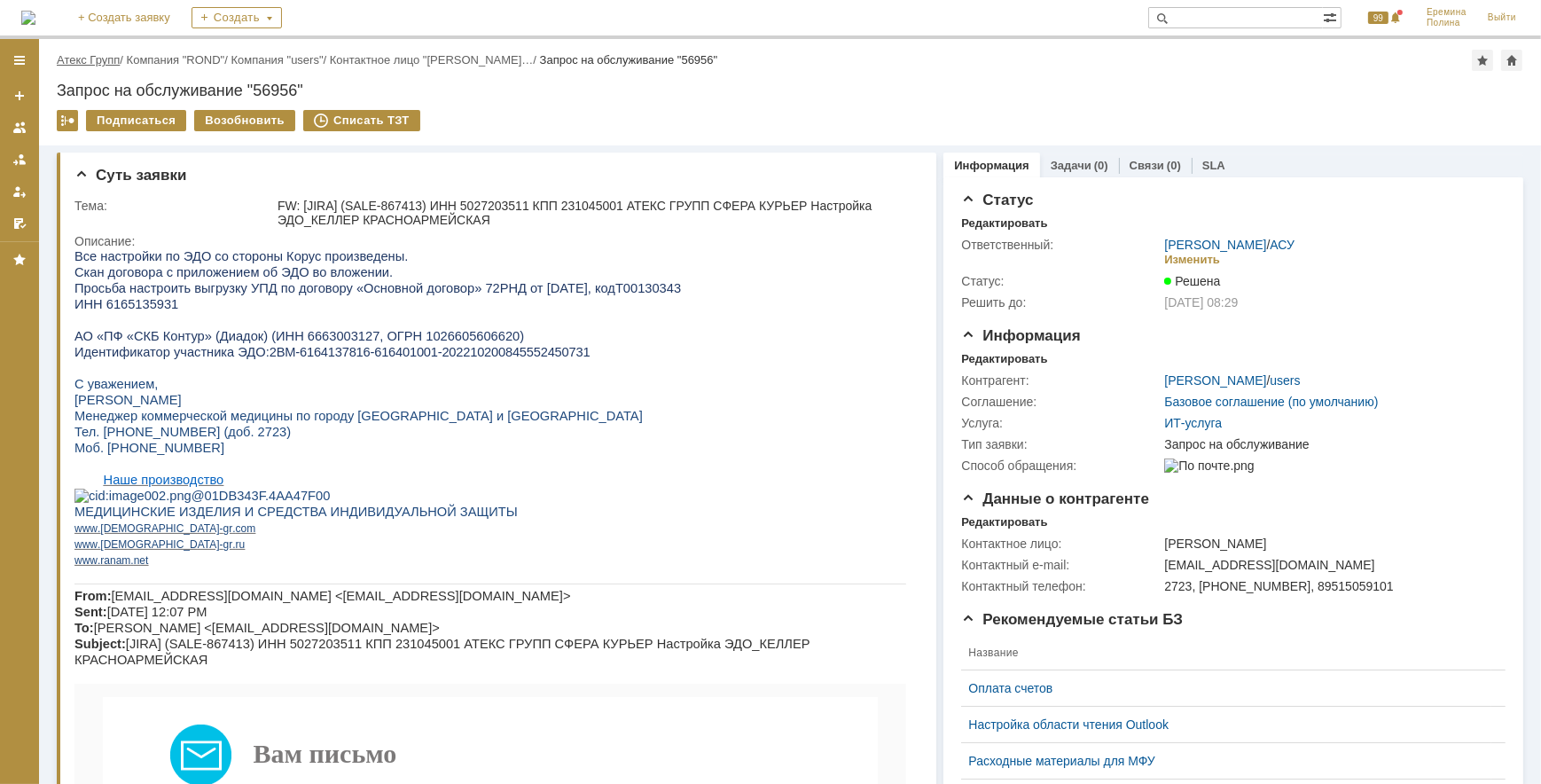
click at [93, 62] on link "Атекс Групп" at bounding box center [87, 60] width 63 height 14
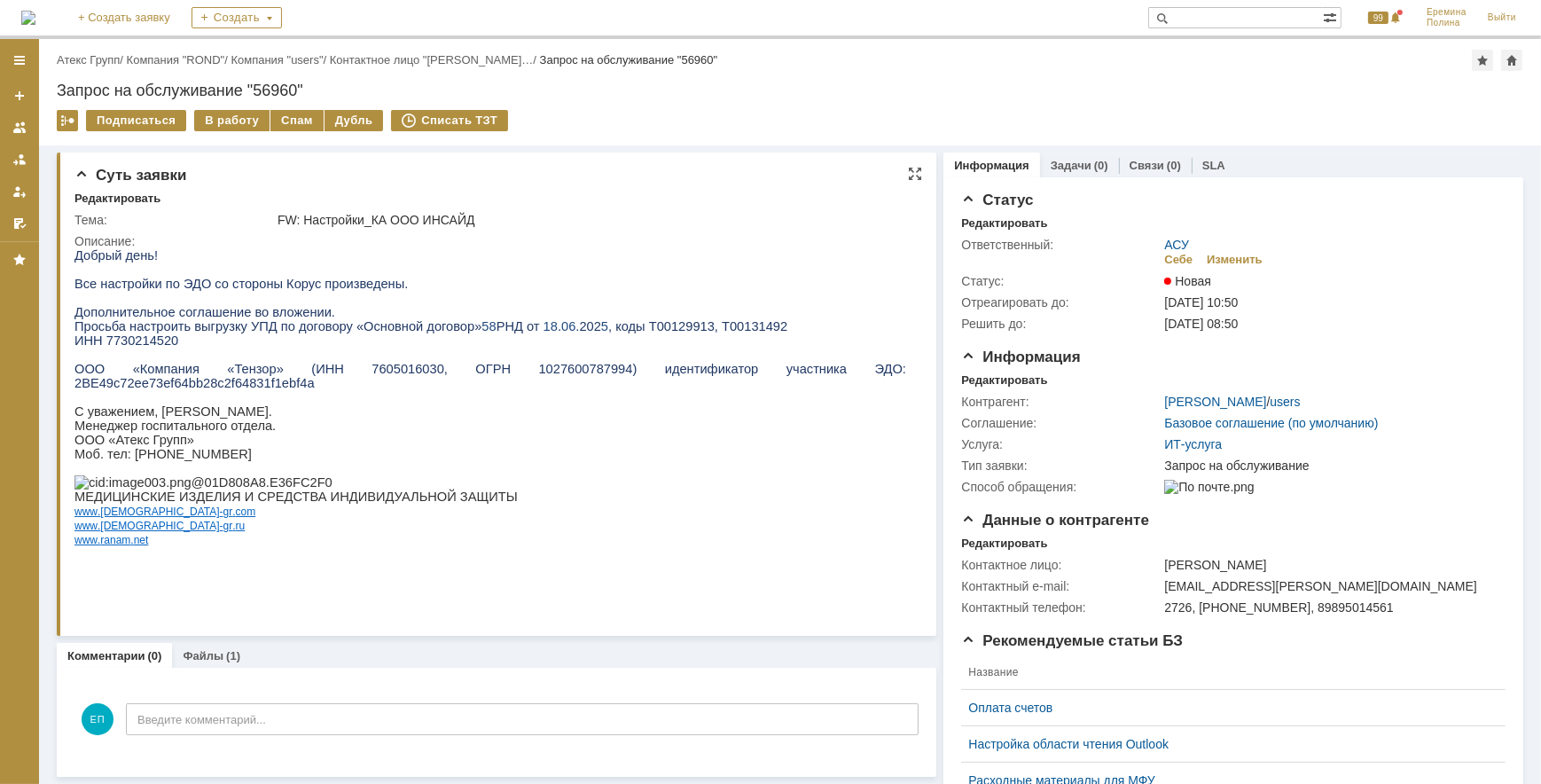
drag, startPoint x: 647, startPoint y: 390, endPoint x: 625, endPoint y: 374, distance: 27.2
click at [625, 374] on span "ООО «Компания «Тензор» (ИНН 7605016030, ОГРН 1027600787994) идентификатор участ…" at bounding box center [490, 374] width 832 height 28
drag, startPoint x: 625, startPoint y: 374, endPoint x: 723, endPoint y: 374, distance: 98.0
click at [723, 374] on span "ООО «Компания «Тензор» (ИНН 7605016030, ОГРН 1027600787994) идентификатор участ…" at bounding box center [490, 374] width 832 height 28
copy span "2BE49c72ee73ef64bb28c2f64831f1ebf4a"
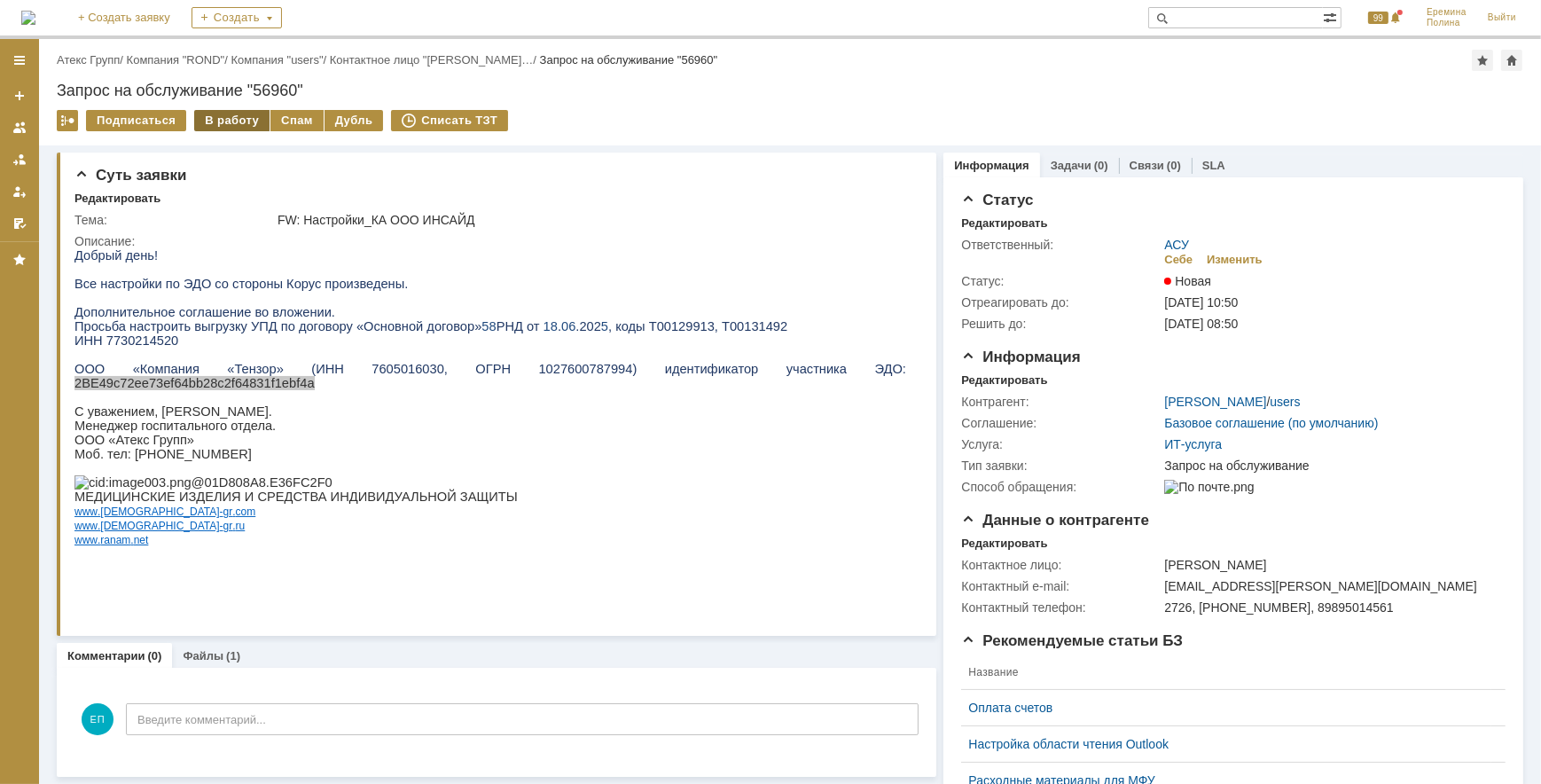
click at [234, 118] on div "В работу" at bounding box center [232, 120] width 76 height 21
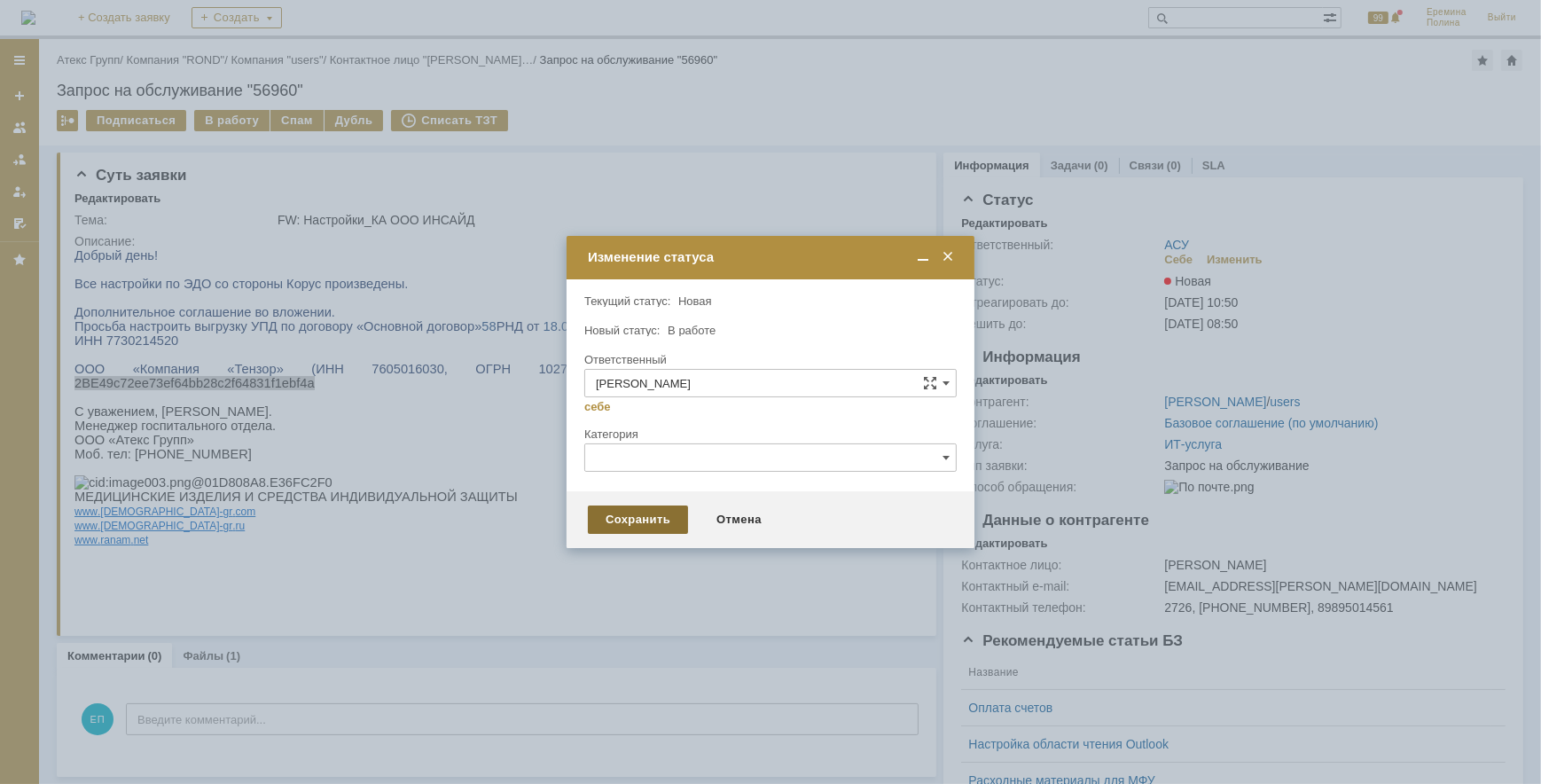
click at [635, 509] on div "Сохранить" at bounding box center [637, 519] width 100 height 28
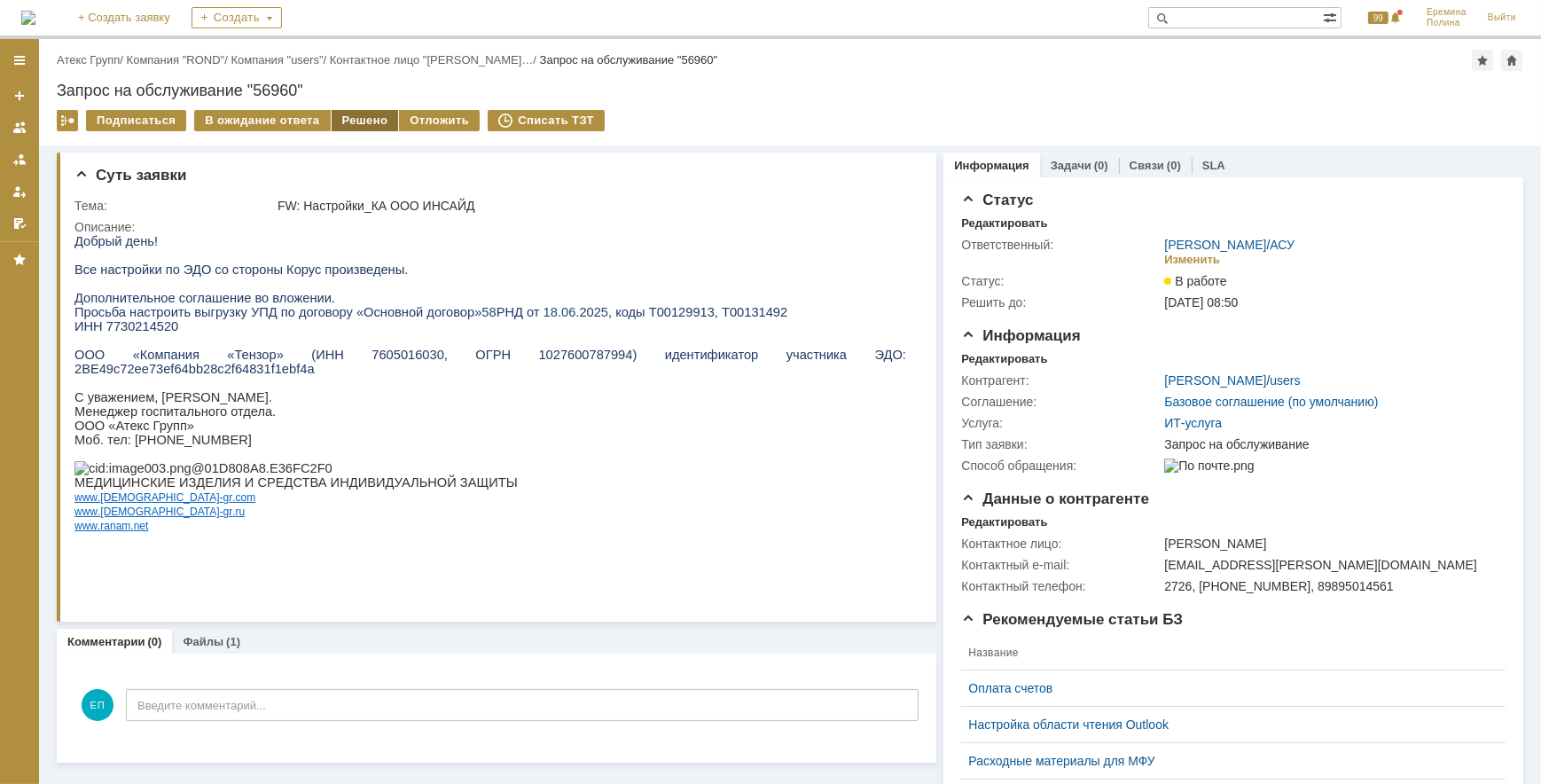
click at [363, 119] on div "Решено" at bounding box center [364, 120] width 67 height 21
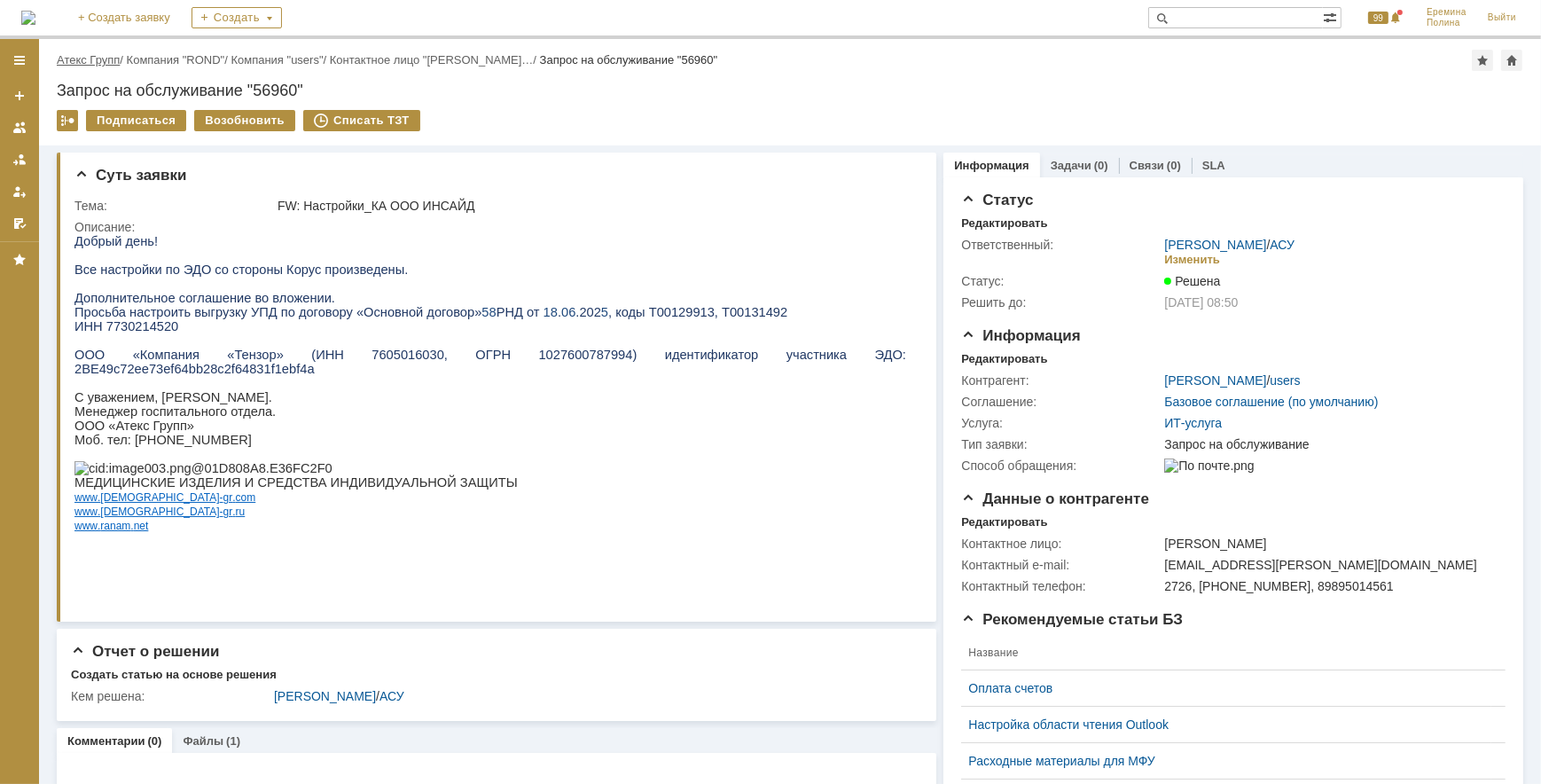
click at [105, 59] on link "Атекс Групп" at bounding box center [87, 60] width 63 height 14
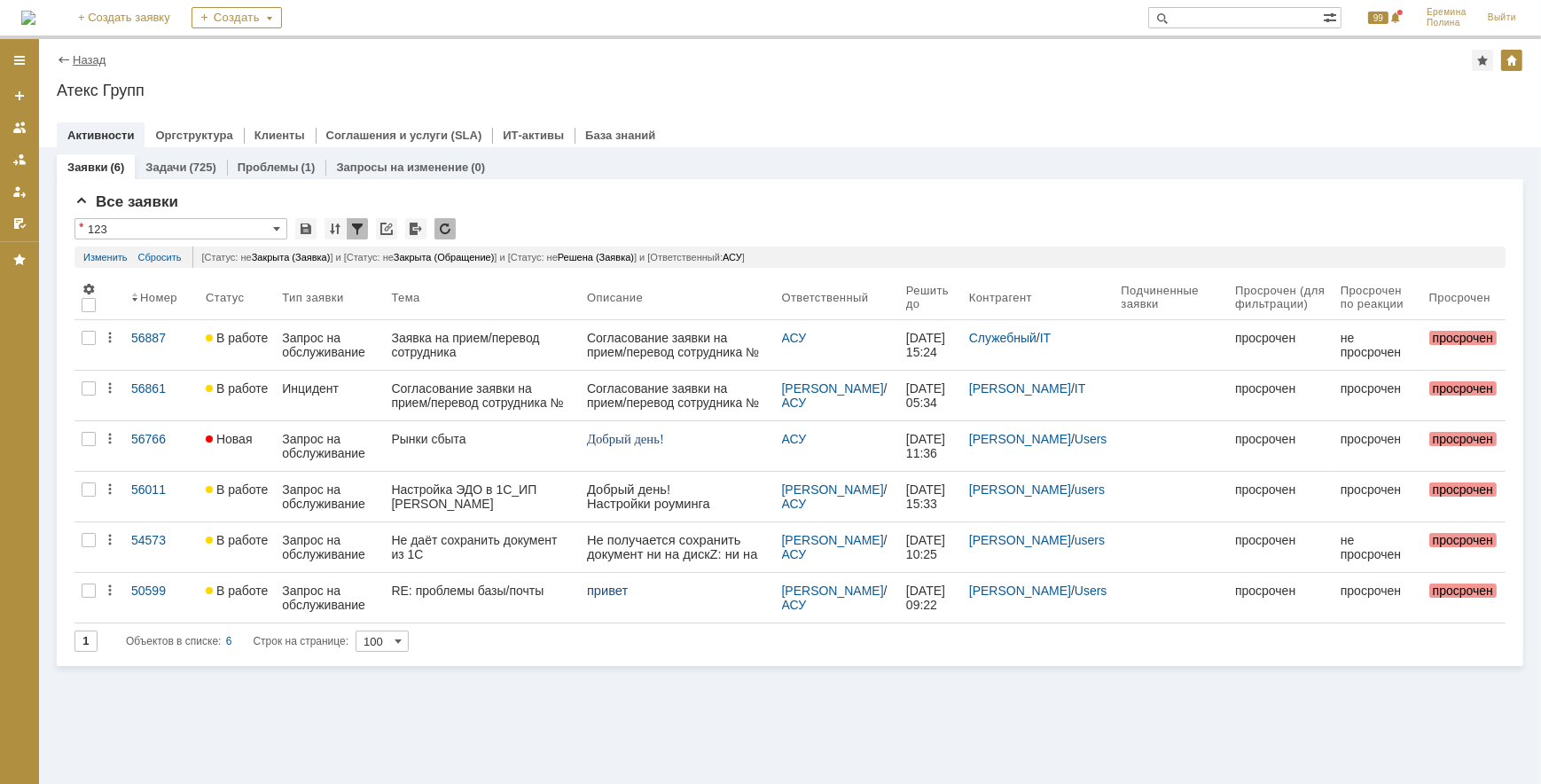
click at [96, 60] on link "Назад" at bounding box center [89, 60] width 33 height 14
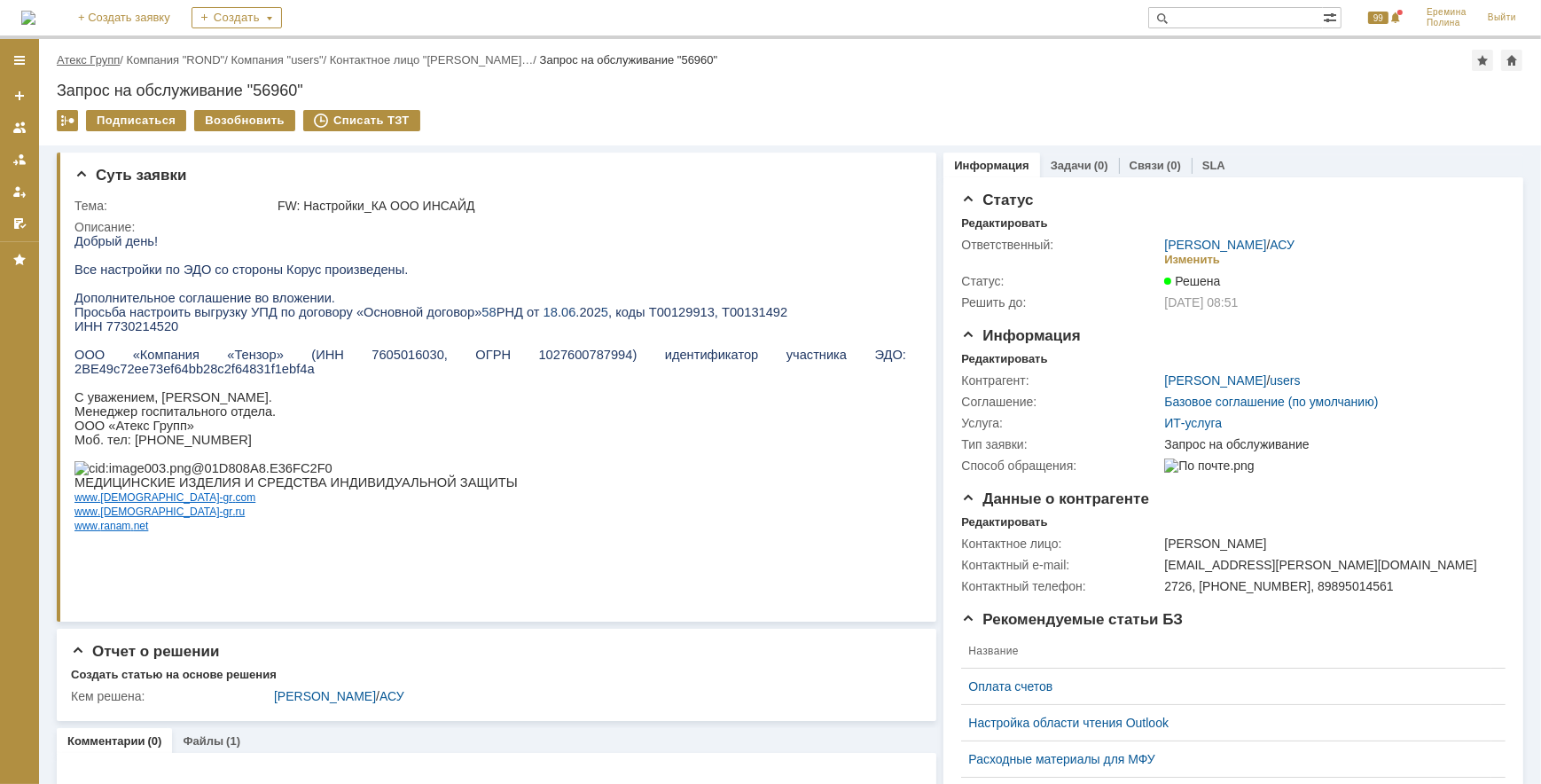
click at [98, 55] on link "Атекс Групп" at bounding box center [87, 60] width 63 height 14
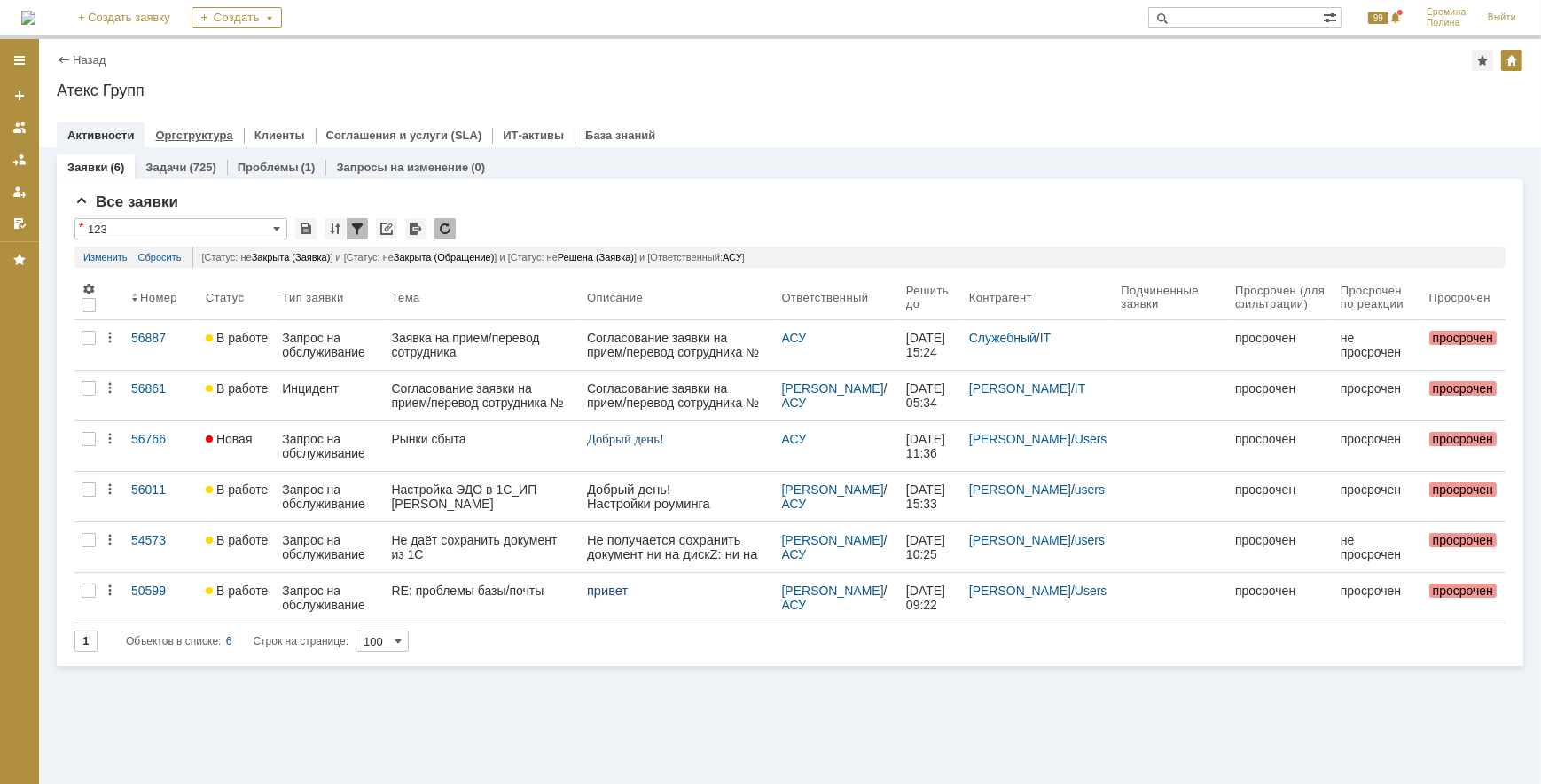
click at [212, 133] on link "Оргструктура" at bounding box center [193, 135] width 77 height 14
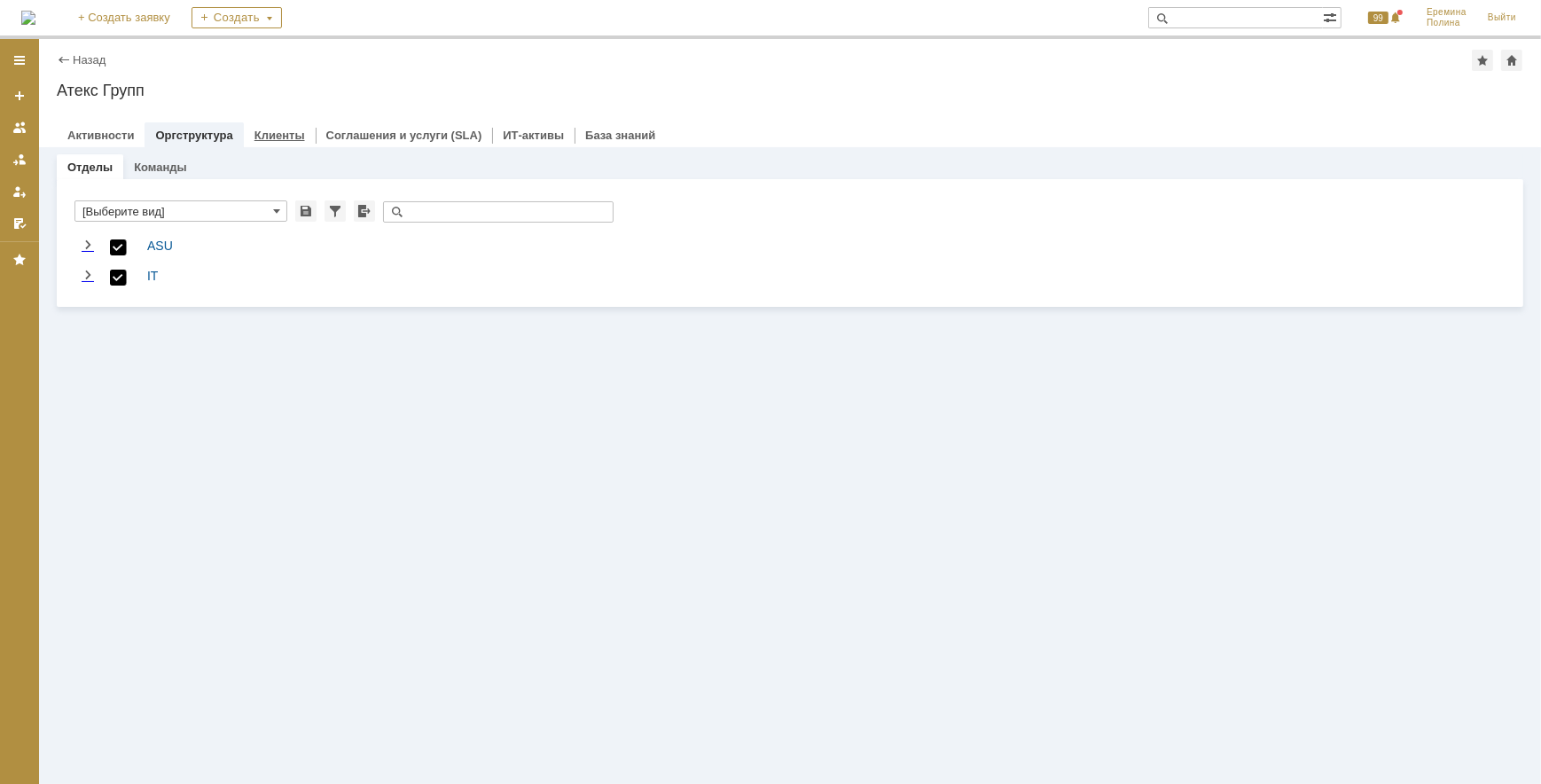
click at [266, 135] on link "Клиенты" at bounding box center [280, 135] width 51 height 14
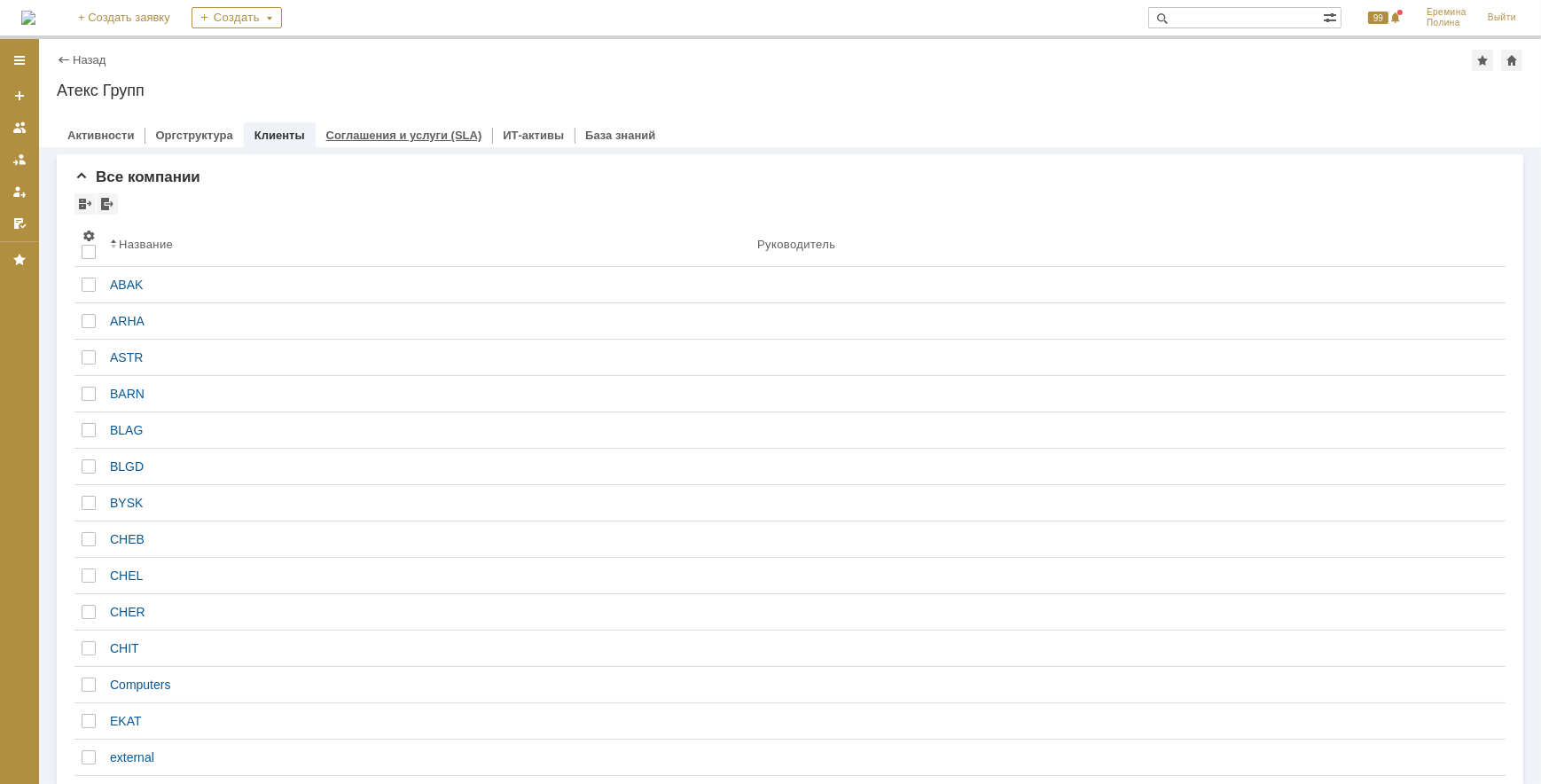
click at [326, 134] on link "Соглашения и услуги (SLA)" at bounding box center [404, 135] width 156 height 14
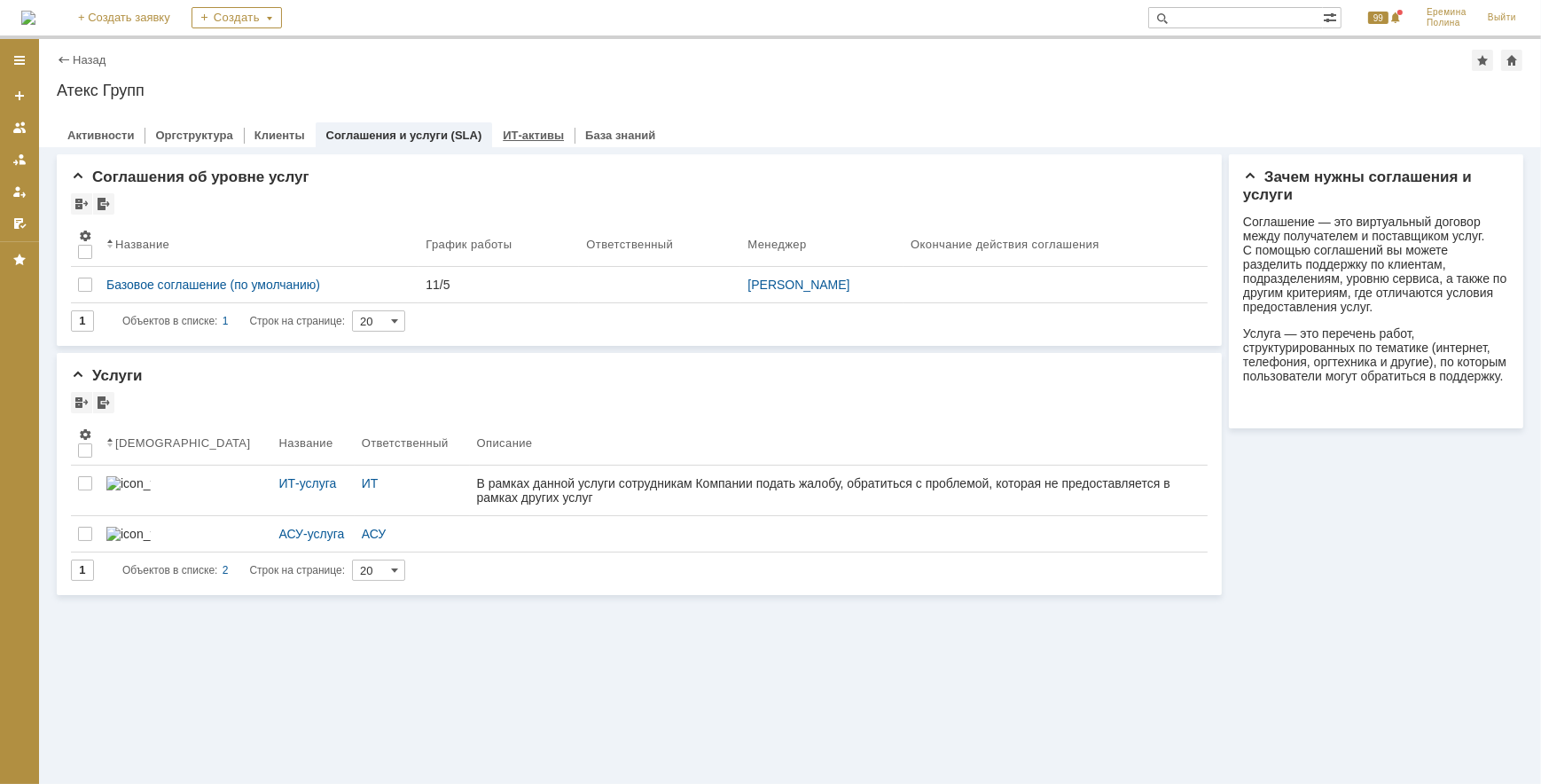
click at [503, 139] on link "ИТ-активы" at bounding box center [532, 135] width 61 height 14
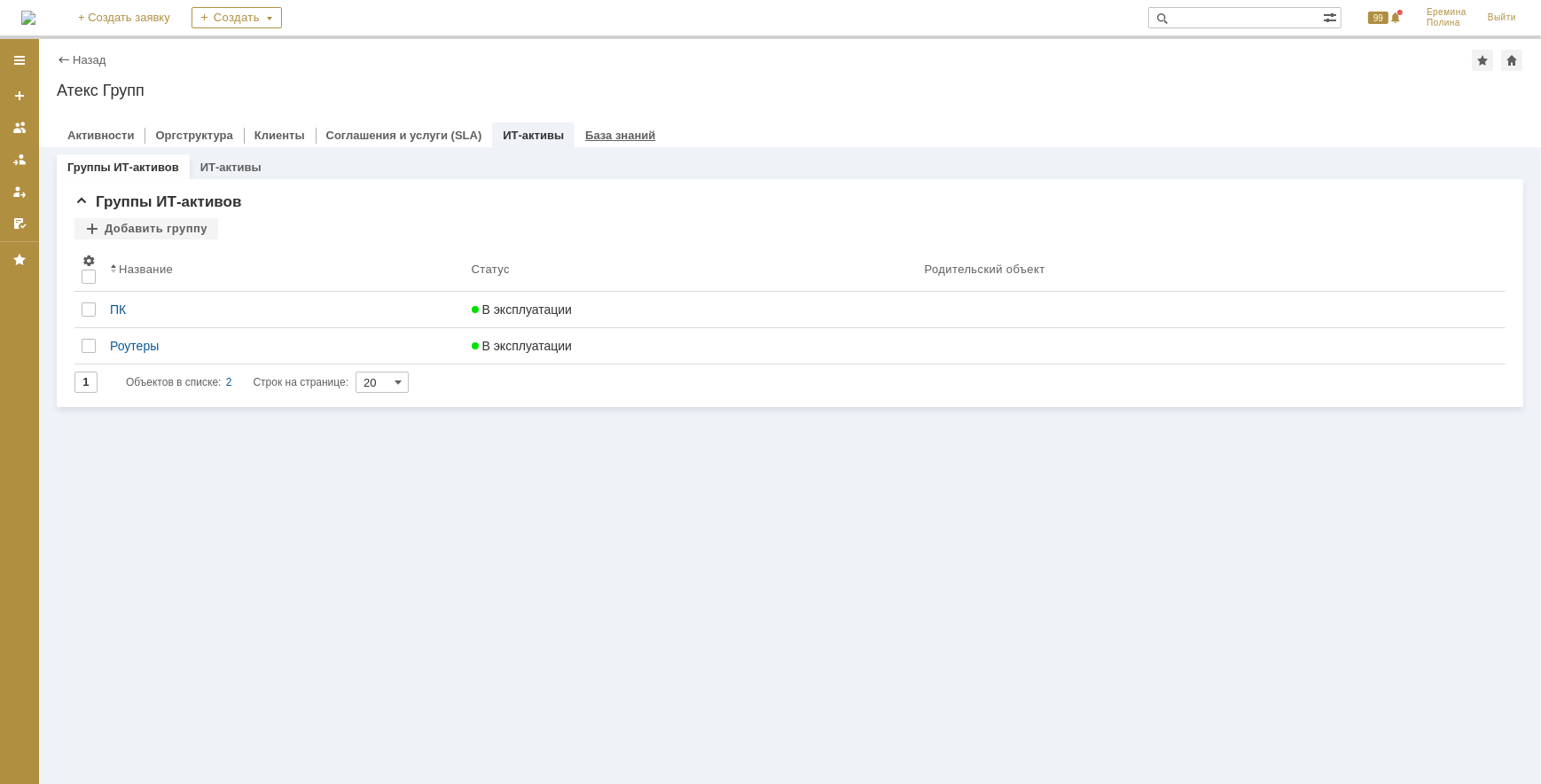
click at [616, 133] on link "База знаний" at bounding box center [620, 135] width 70 height 14
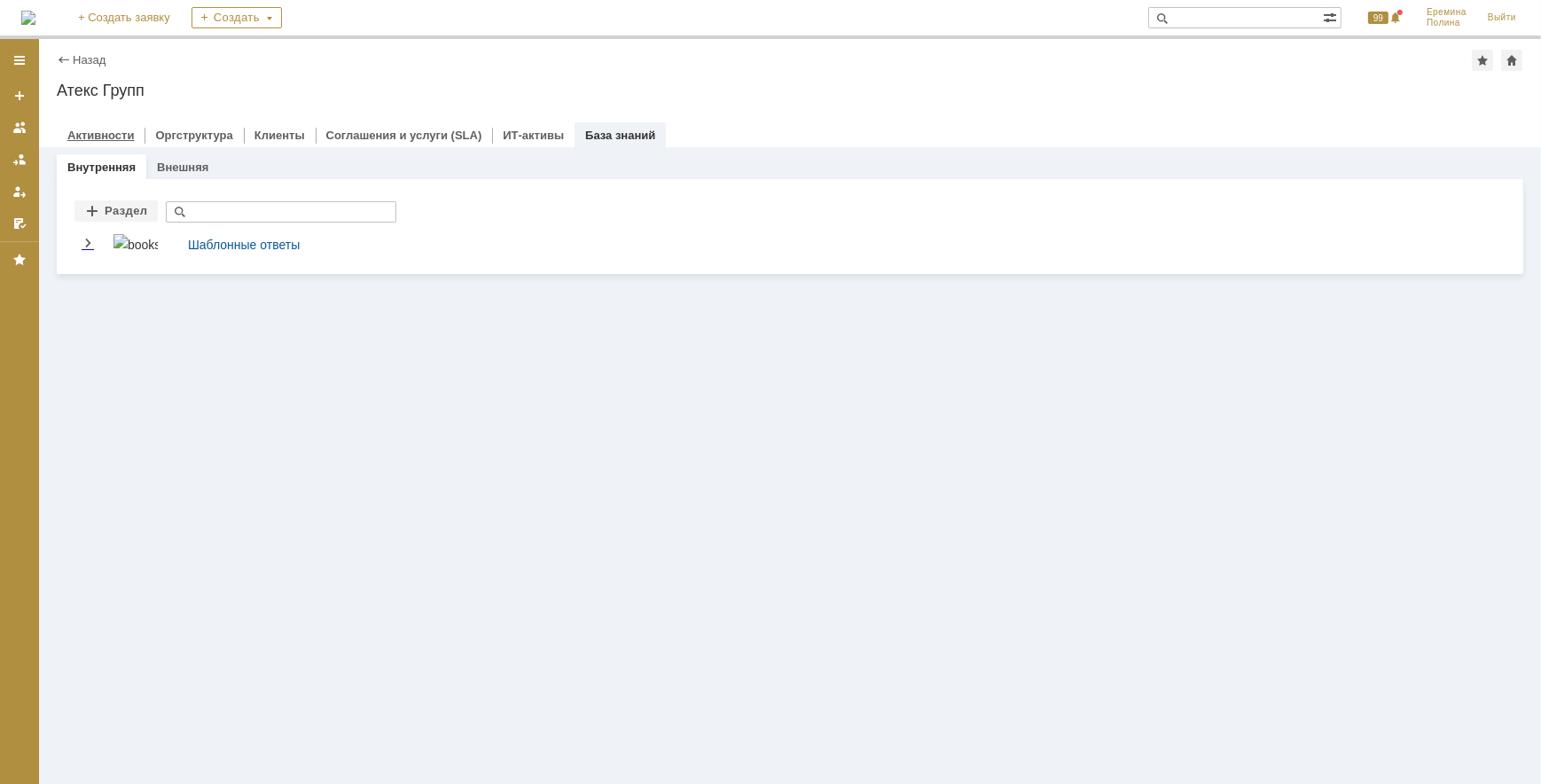
click at [106, 128] on link "Активности" at bounding box center [100, 135] width 66 height 14
